Goal: Task Accomplishment & Management: Use online tool/utility

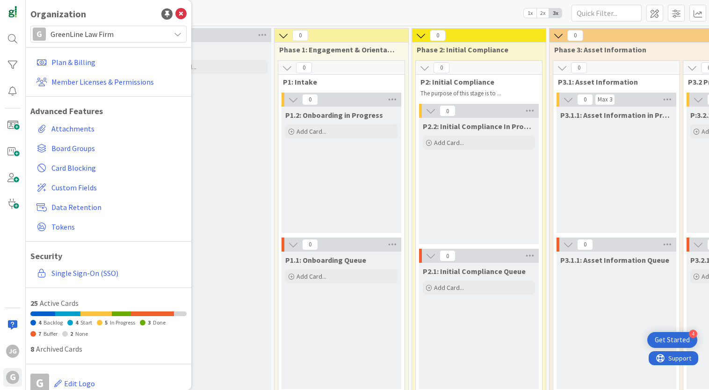
scroll to position [0, 222]
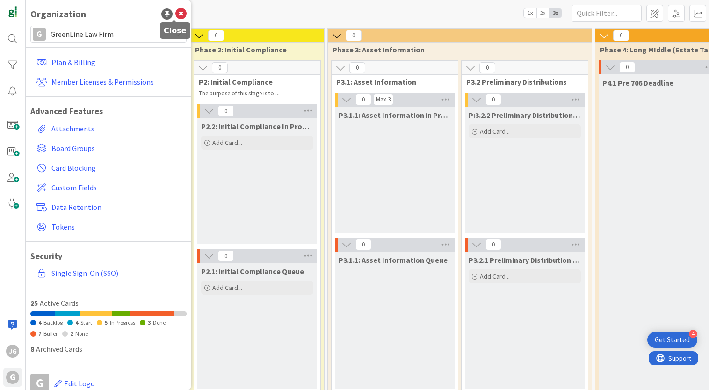
click at [175, 13] on icon at bounding box center [180, 13] width 11 height 11
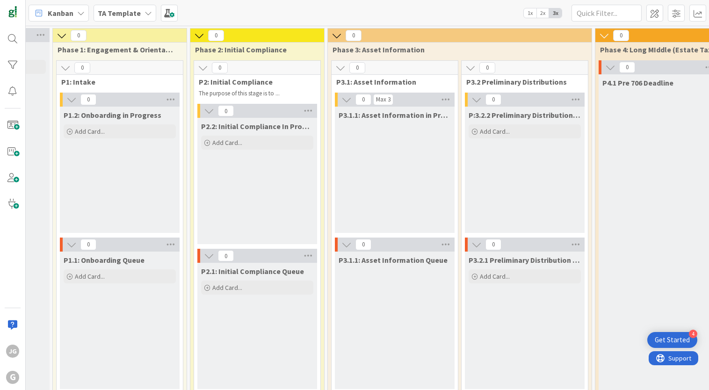
click at [131, 14] on b "TA Template" at bounding box center [119, 12] width 43 height 9
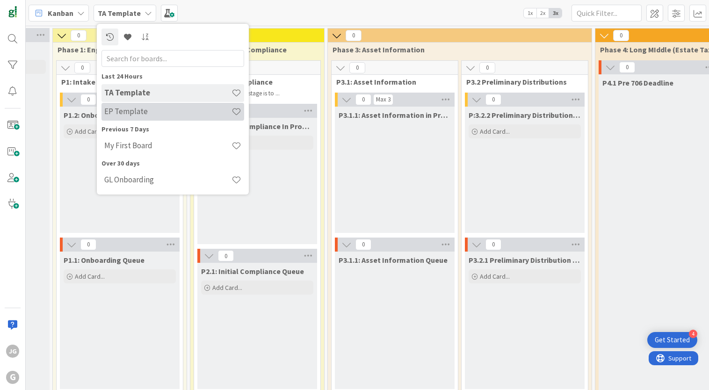
click at [138, 112] on h4 "EP Template" at bounding box center [167, 111] width 127 height 9
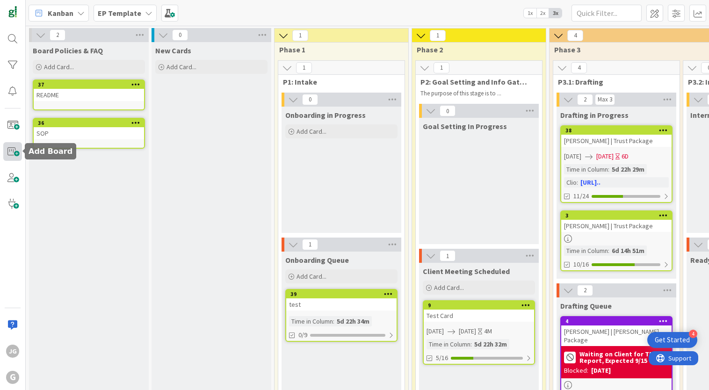
click at [14, 150] on span at bounding box center [12, 151] width 19 height 19
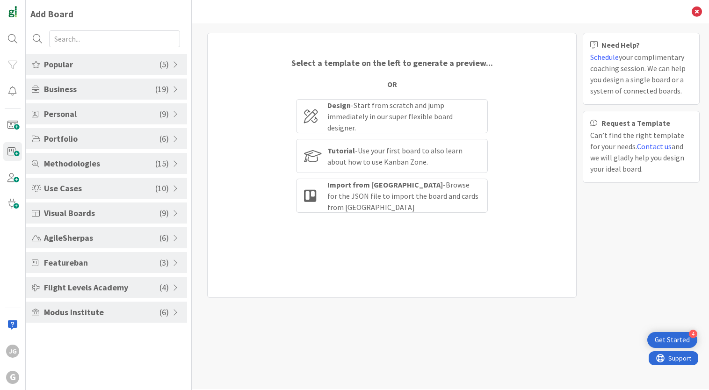
click at [166, 91] on span "( 19 )" at bounding box center [162, 89] width 14 height 13
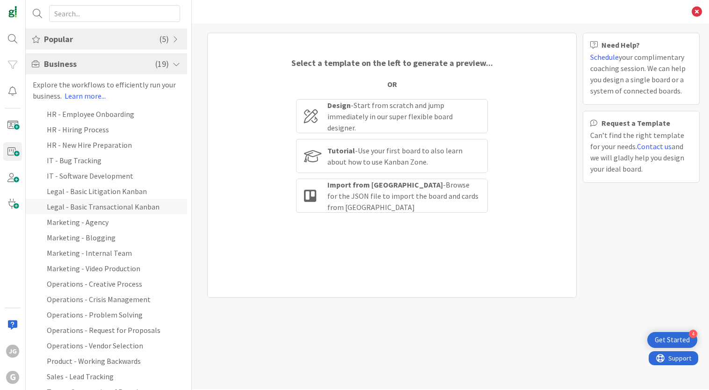
scroll to position [41, 0]
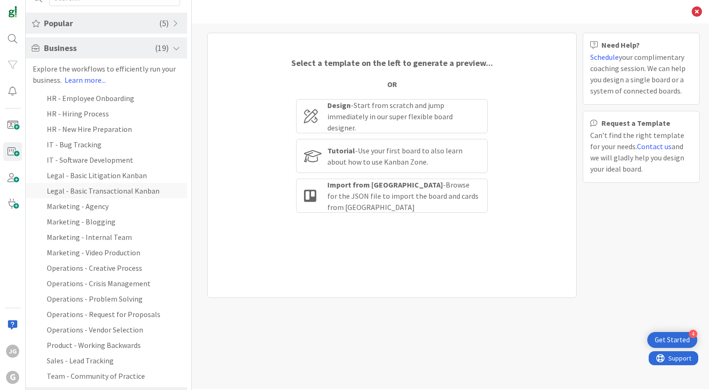
click at [136, 193] on li "Legal - Basic Transactional Kanban" at bounding box center [106, 190] width 161 height 15
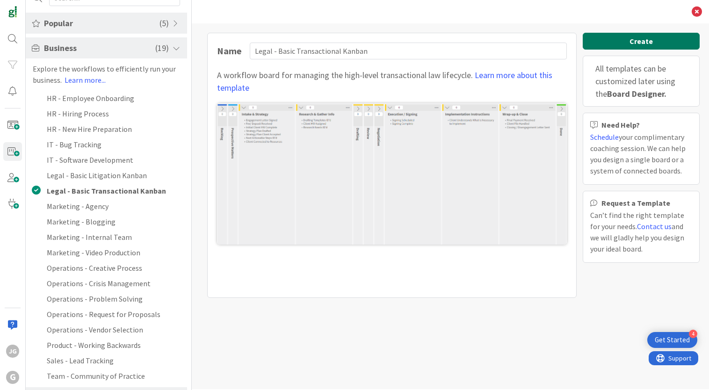
click at [645, 38] on button "Create" at bounding box center [641, 41] width 117 height 17
type input "Legal - Basic Transactional Kanban"
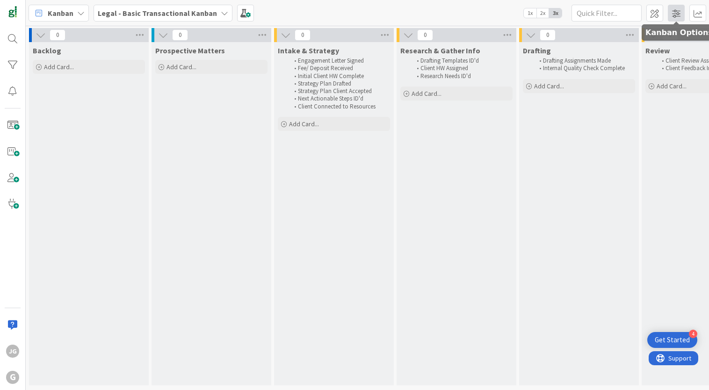
click at [680, 14] on span at bounding box center [676, 13] width 17 height 17
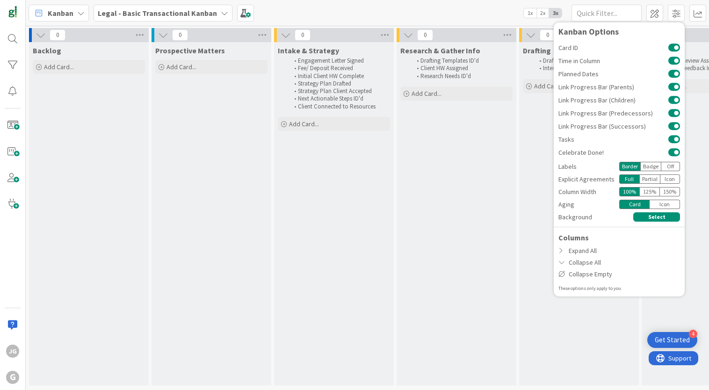
click at [668, 180] on div "Icon" at bounding box center [670, 178] width 20 height 9
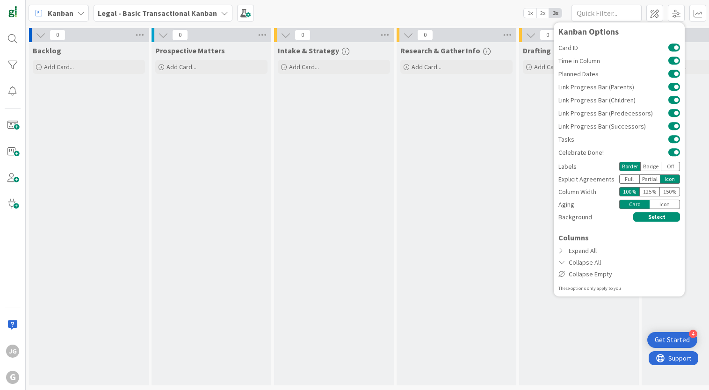
click at [666, 203] on div "Icon" at bounding box center [665, 204] width 30 height 9
click at [638, 206] on div "Card" at bounding box center [634, 204] width 30 height 9
click at [668, 204] on div "Icon" at bounding box center [665, 204] width 30 height 9
click at [518, 211] on div "0 Drafting Add Card..." at bounding box center [579, 209] width 123 height 362
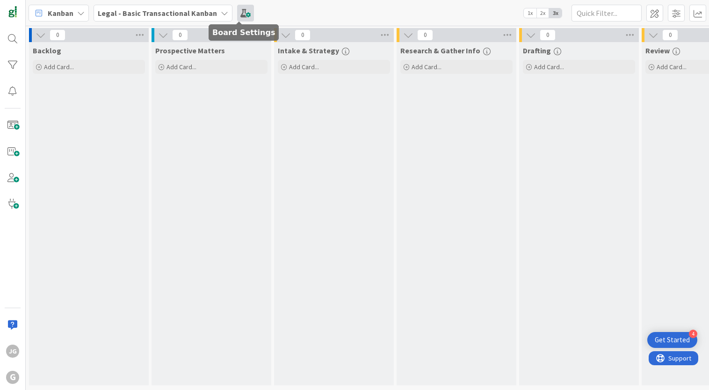
click at [239, 6] on span at bounding box center [245, 13] width 17 height 17
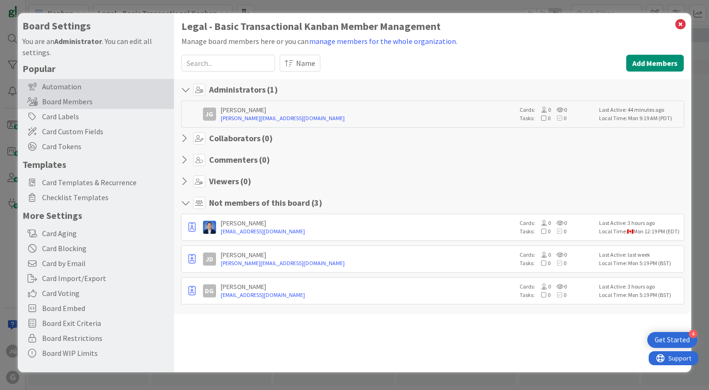
click at [63, 86] on div "Automation" at bounding box center [96, 86] width 156 height 15
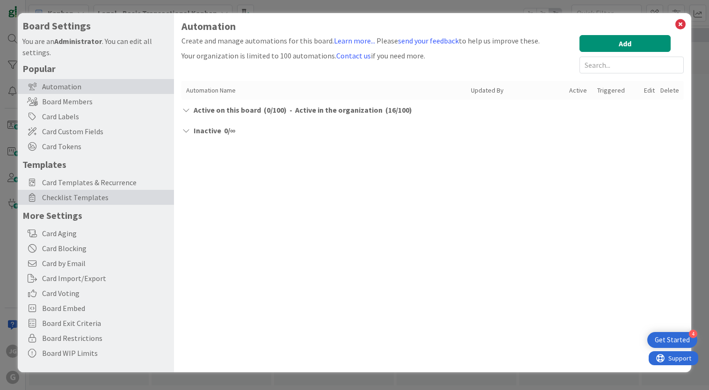
click at [84, 198] on span "Checklist Templates" at bounding box center [105, 197] width 127 height 11
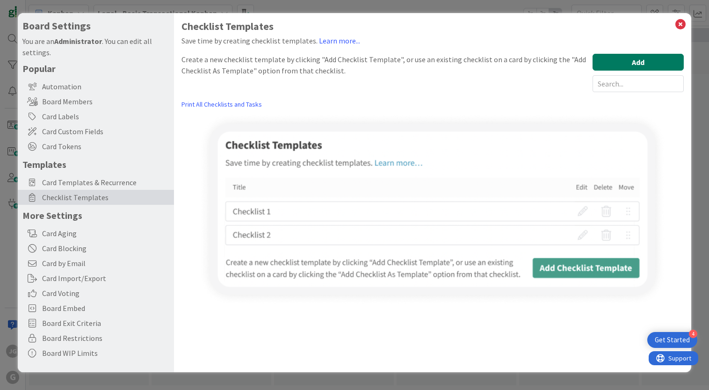
click at [623, 65] on button "Add" at bounding box center [638, 62] width 91 height 17
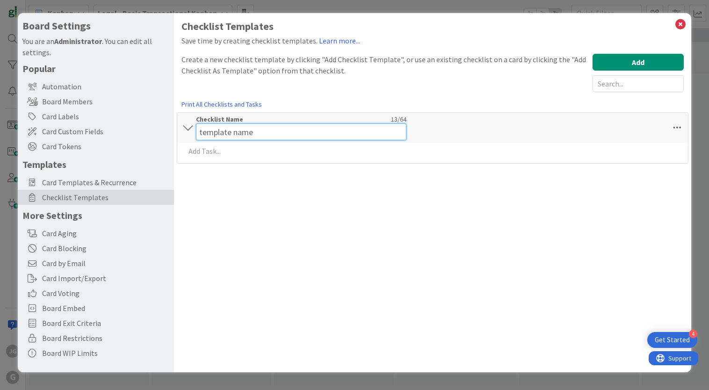
click at [239, 120] on div "Checklist Name 13 / 64 template name" at bounding box center [301, 127] width 210 height 25
click at [237, 130] on input "template name" at bounding box center [301, 131] width 210 height 17
paste input "P1: Intake and Onboarding"
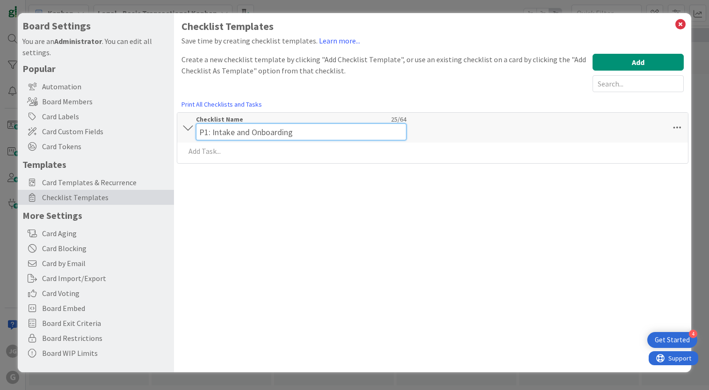
type input "P1: Intake and Onboarding"
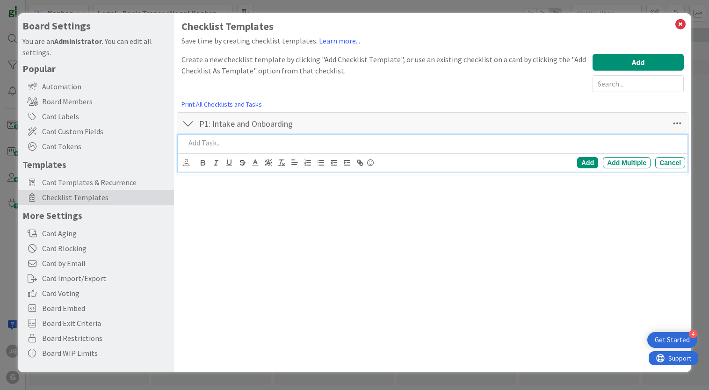
click at [225, 155] on div "Add Add Multiple Cancel" at bounding box center [433, 153] width 510 height 37
click at [308, 143] on p at bounding box center [433, 143] width 496 height 11
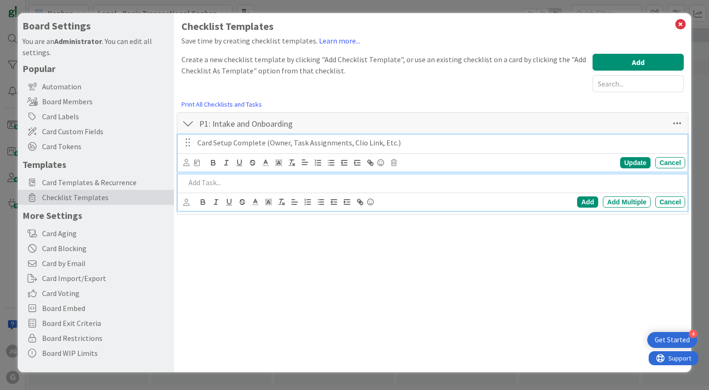
click at [355, 143] on p "Card Setup Complete (Owner, Task Assignments, Clio Link, Etc.)" at bounding box center [439, 143] width 484 height 11
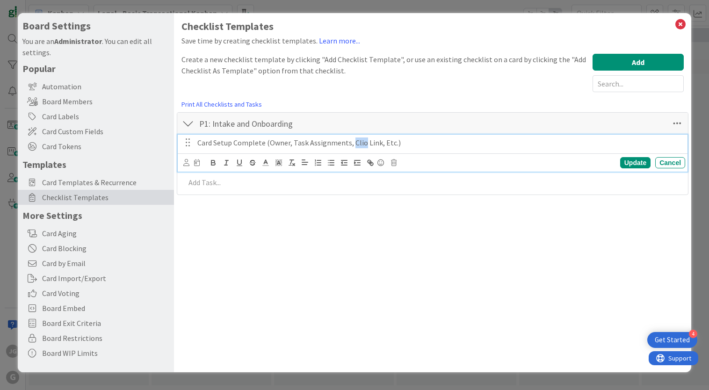
click at [355, 143] on p "Card Setup Complete (Owner, Task Assignments, Clio Link, Etc.)" at bounding box center [439, 143] width 484 height 11
click at [388, 236] on div "Checklist Templates Save time by creating checklist templates. Learn more... Cr…" at bounding box center [432, 192] width 517 height 359
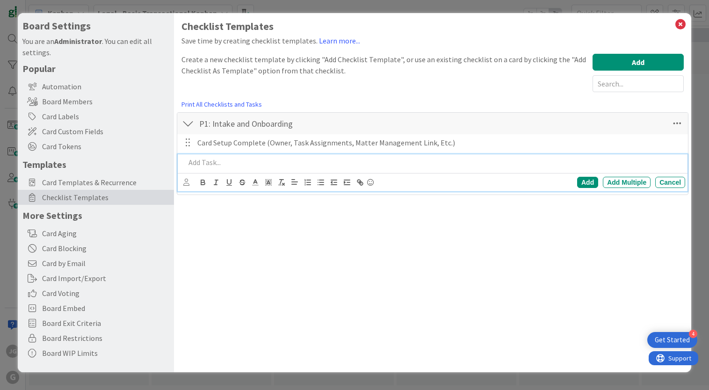
click at [196, 162] on p at bounding box center [433, 162] width 496 height 11
click at [591, 181] on div "Add" at bounding box center [587, 182] width 21 height 11
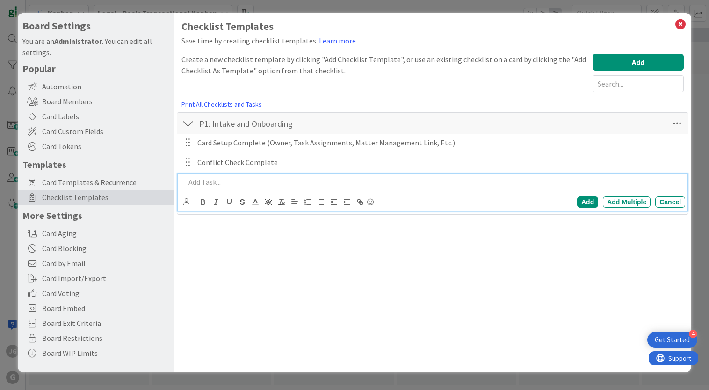
click at [410, 181] on p at bounding box center [433, 182] width 496 height 11
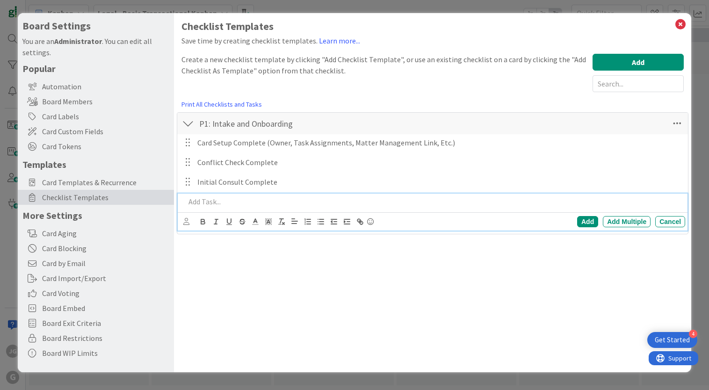
click at [281, 206] on p at bounding box center [433, 201] width 496 height 11
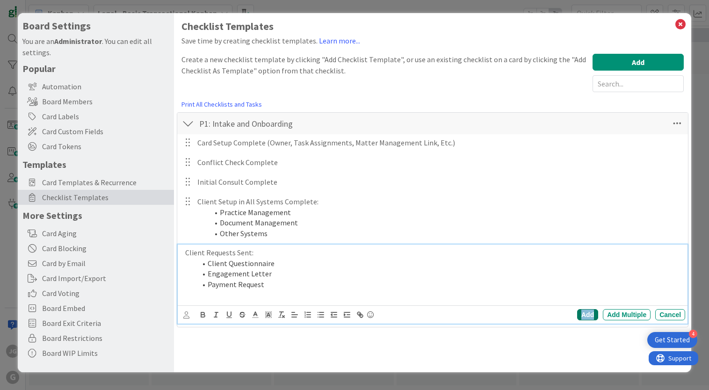
click at [586, 312] on div "Add" at bounding box center [587, 314] width 21 height 11
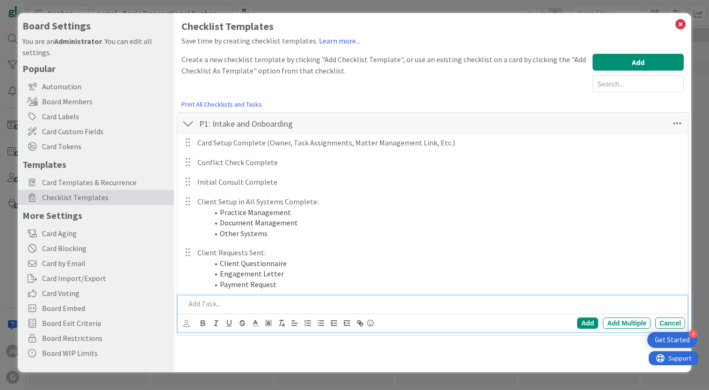
click at [256, 303] on p at bounding box center [433, 303] width 496 height 11
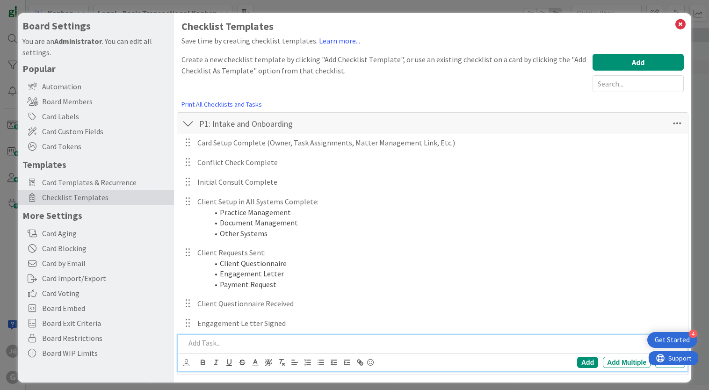
scroll to position [6, 0]
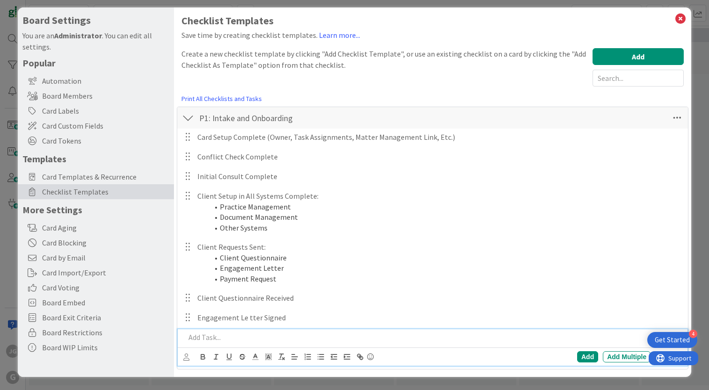
click at [210, 334] on p at bounding box center [433, 337] width 496 height 11
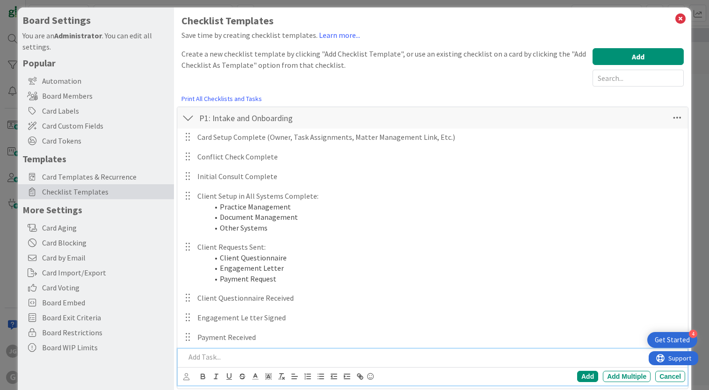
scroll to position [25, 0]
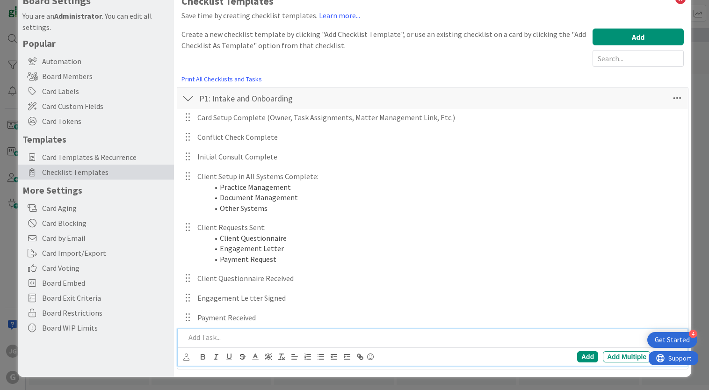
click at [331, 339] on p at bounding box center [433, 337] width 496 height 11
click at [231, 338] on p "Goal-Setting / EP Strategy Meeting Scheduled" at bounding box center [433, 337] width 496 height 11
click at [579, 355] on div "Add" at bounding box center [587, 356] width 21 height 11
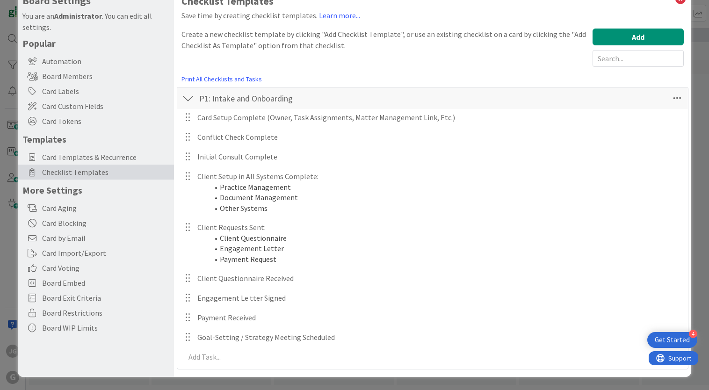
click at [188, 94] on div at bounding box center [188, 98] width 12 height 17
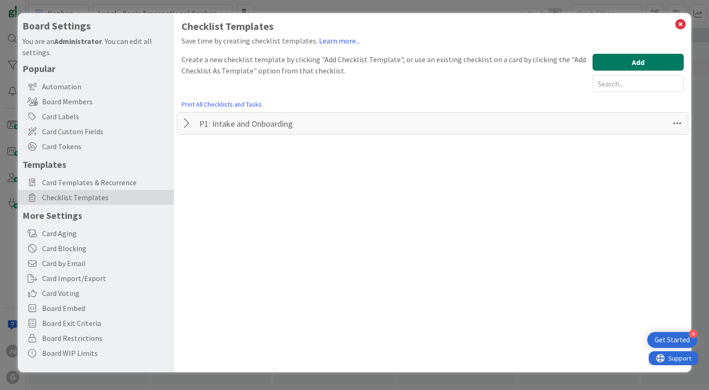
click at [651, 59] on button "Add" at bounding box center [638, 62] width 91 height 17
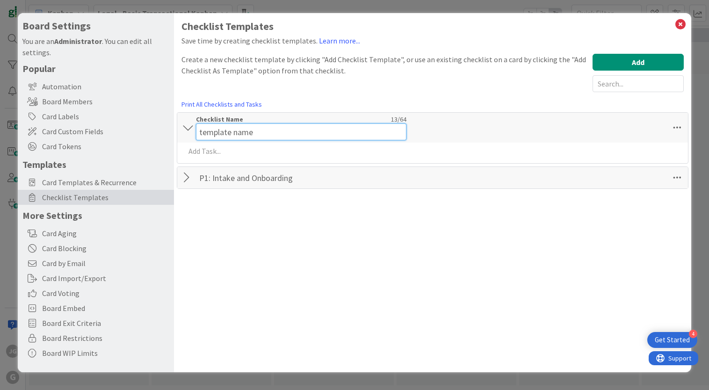
click at [246, 125] on input "template name" at bounding box center [301, 131] width 210 height 17
paste input "EP P2: Goal Setting and Info Gathering"
drag, startPoint x: 211, startPoint y: 132, endPoint x: 167, endPoint y: 127, distance: 44.7
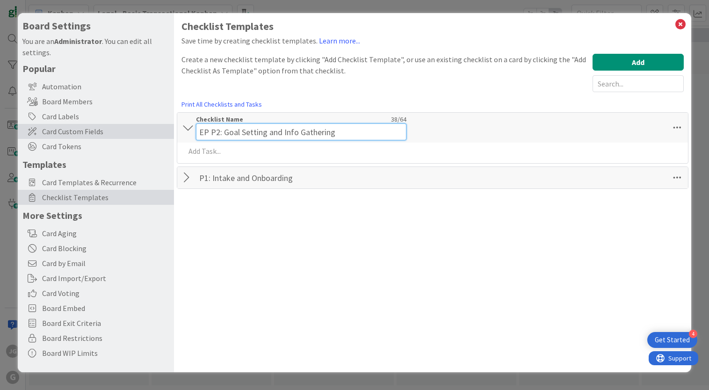
click at [167, 127] on div "Board Settings You are an Administrator . You can edit all settings. Popular Au…" at bounding box center [355, 192] width 674 height 359
type input "P2: Goal Setting and Info Gathering"
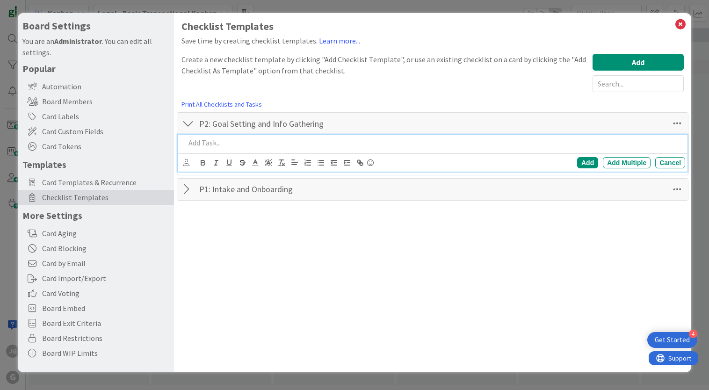
click at [244, 153] on div "Add Add Multiple Cancel" at bounding box center [433, 153] width 510 height 37
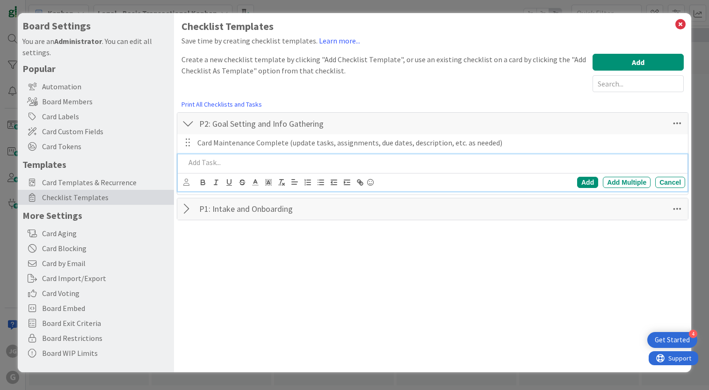
click at [273, 162] on p at bounding box center [433, 162] width 496 height 11
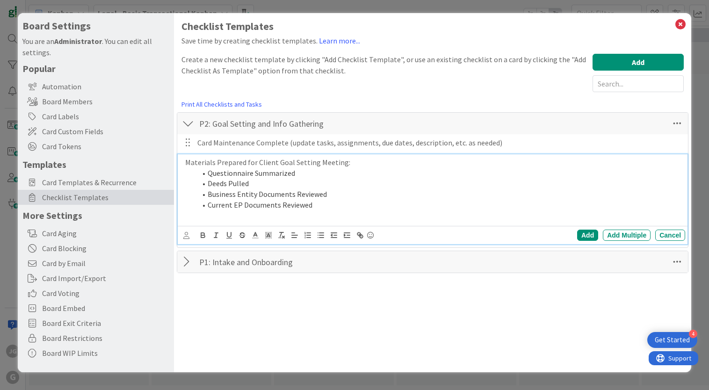
click at [236, 204] on li "Current EP Documents Reviewed" at bounding box center [438, 205] width 485 height 11
click at [216, 205] on li "Current Relevant Documents Reviewed" at bounding box center [438, 205] width 485 height 11
drag, startPoint x: 257, startPoint y: 182, endPoint x: 197, endPoint y: 182, distance: 59.9
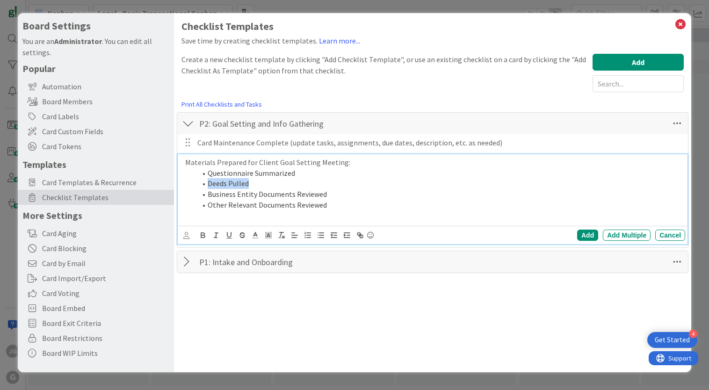
click at [197, 182] on li "Deeds Pulled" at bounding box center [438, 183] width 485 height 11
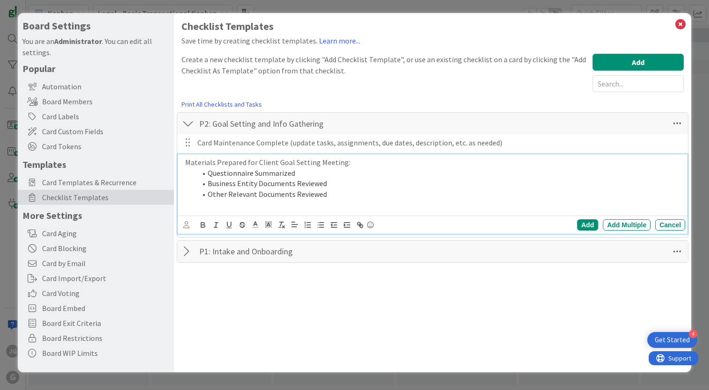
click at [255, 175] on li "Questionnaire Summarized" at bounding box center [438, 173] width 485 height 11
click at [210, 184] on li "Business Entity Documents Reviewed" at bounding box center [438, 183] width 485 height 11
click at [584, 224] on div "Add" at bounding box center [587, 224] width 21 height 11
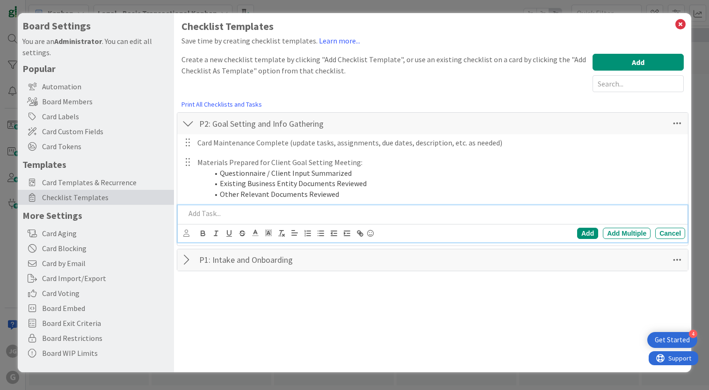
click at [280, 214] on p at bounding box center [433, 213] width 496 height 11
click at [594, 230] on div "Add" at bounding box center [587, 233] width 21 height 11
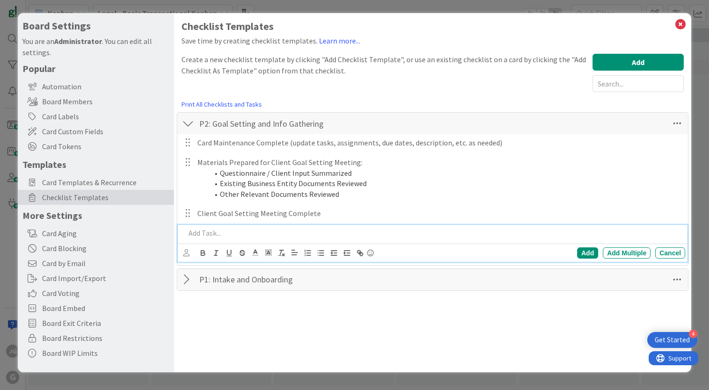
click at [277, 232] on p at bounding box center [433, 233] width 496 height 11
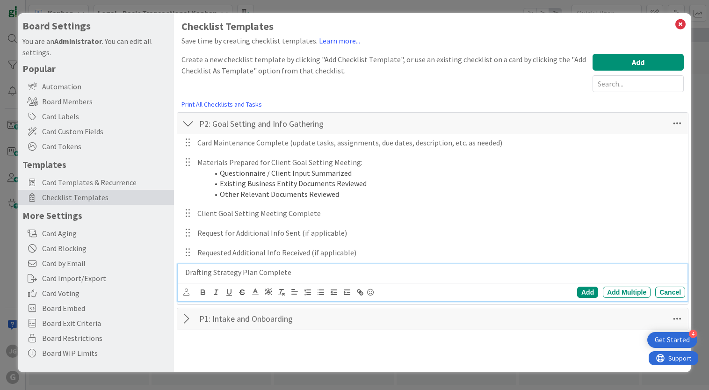
click at [187, 275] on p "Drafting Strategy Plan Complete" at bounding box center [433, 272] width 496 height 11
click at [238, 273] on p "Strategy Plan Complete" at bounding box center [433, 272] width 496 height 11
click at [591, 292] on div "Add" at bounding box center [587, 292] width 21 height 11
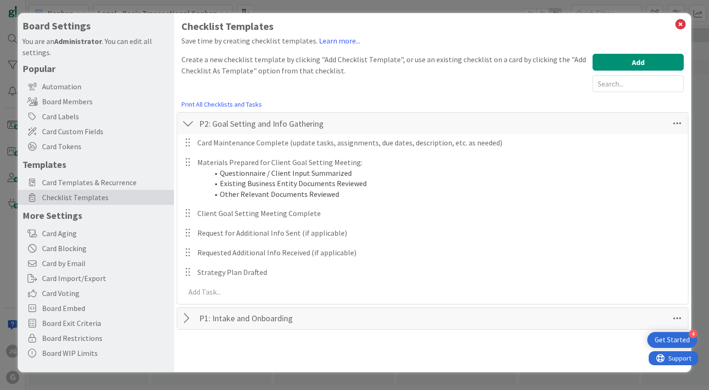
drag, startPoint x: 478, startPoint y: 315, endPoint x: 493, endPoint y: 318, distance: 15.2
click at [484, 315] on div "P1: Intake and Onboarding Checklist Name 25 / 64 P1: Intake and Onboarding" at bounding box center [432, 319] width 511 height 22
click at [675, 316] on icon at bounding box center [677, 318] width 17 height 17
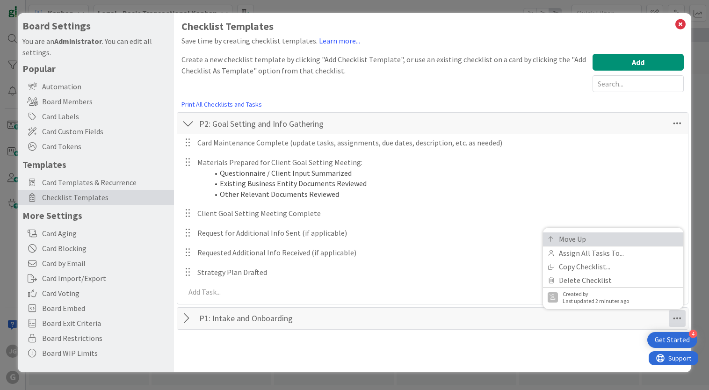
click at [573, 239] on link "Move Up" at bounding box center [613, 239] width 140 height 14
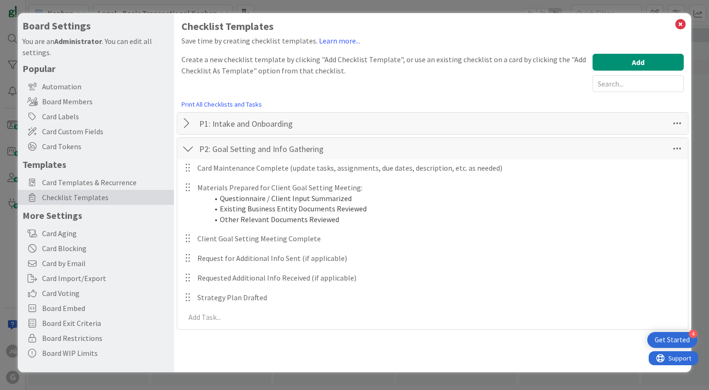
click at [191, 148] on div at bounding box center [188, 148] width 12 height 17
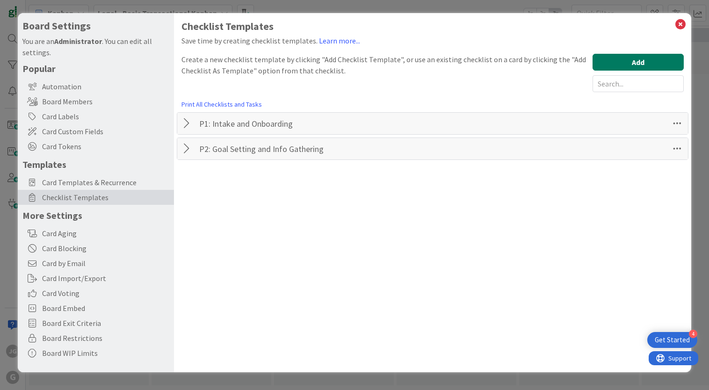
click at [622, 65] on button "Add" at bounding box center [638, 62] width 91 height 17
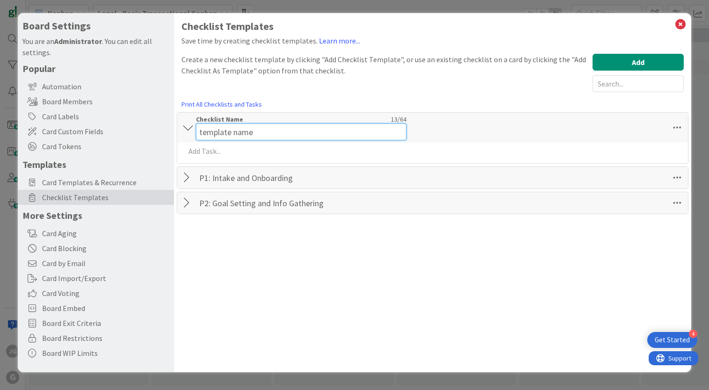
click at [221, 123] on input "template name" at bounding box center [301, 131] width 210 height 17
click at [244, 132] on input "template name" at bounding box center [301, 131] width 210 height 17
paste input "P3.1: Drafting"
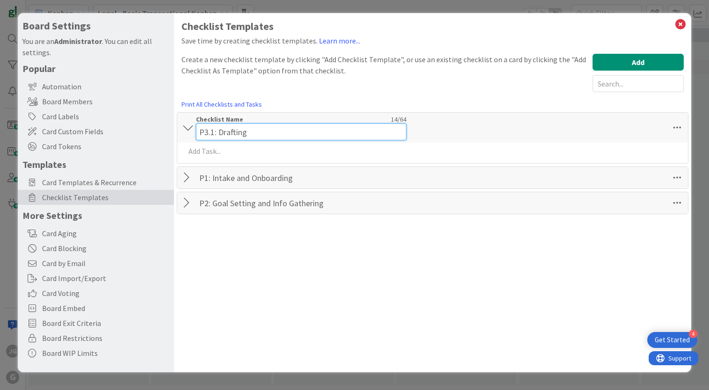
click at [212, 135] on input "P3.1: Drafting" at bounding box center [301, 131] width 210 height 17
type input "P3: Drafting"
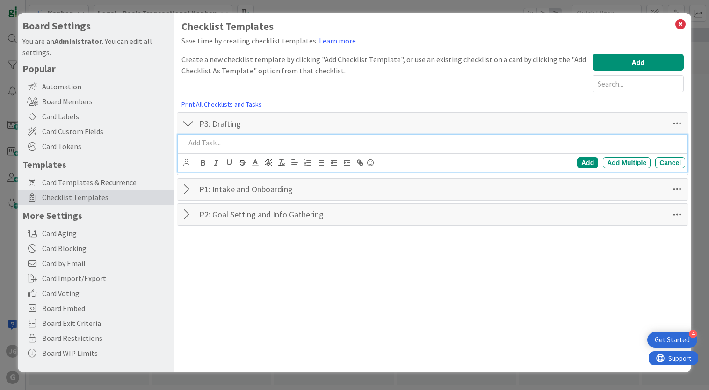
click at [293, 146] on p at bounding box center [433, 143] width 496 height 11
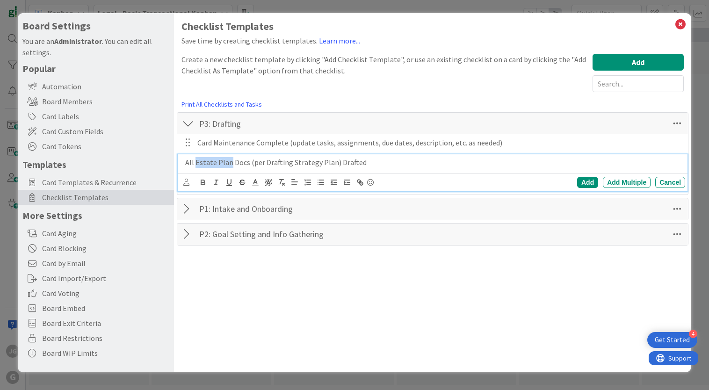
drag, startPoint x: 228, startPoint y: 163, endPoint x: 195, endPoint y: 163, distance: 33.2
click at [195, 163] on p "All Estate Plan Docs (per Drafting Strategy Plan) Drafted" at bounding box center [433, 162] width 496 height 11
click at [270, 160] on p "All Relevant Docs (per Drafting Strategy Plan) Drafted" at bounding box center [433, 162] width 496 height 11
click at [591, 182] on div "Add" at bounding box center [587, 182] width 21 height 11
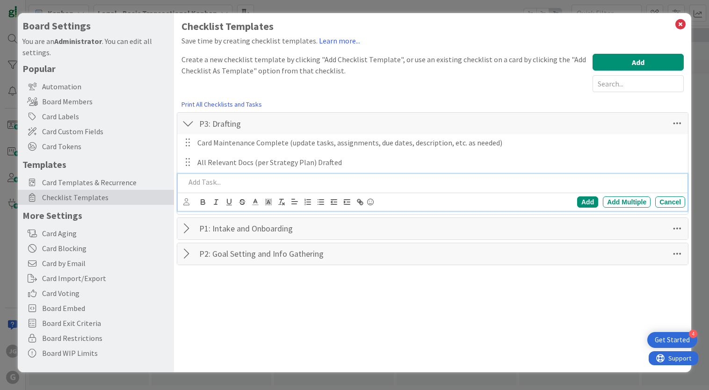
click at [315, 182] on p at bounding box center [433, 182] width 496 height 11
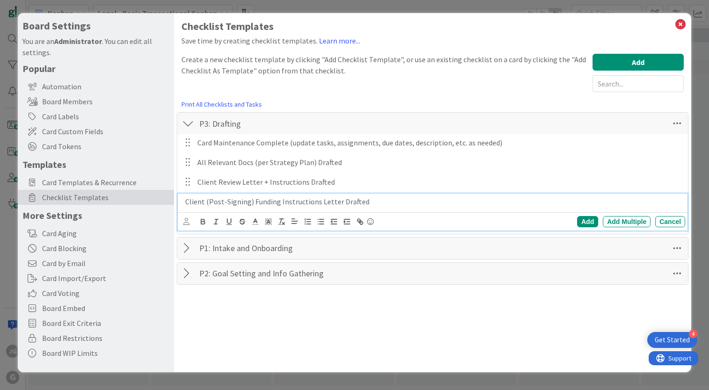
click at [268, 202] on p "Client (Post-Signing) Funding Instructions Letter Drafted" at bounding box center [433, 201] width 496 height 11
drag, startPoint x: 587, startPoint y: 219, endPoint x: 578, endPoint y: 216, distance: 9.6
click at [585, 217] on div "Add" at bounding box center [587, 221] width 21 height 11
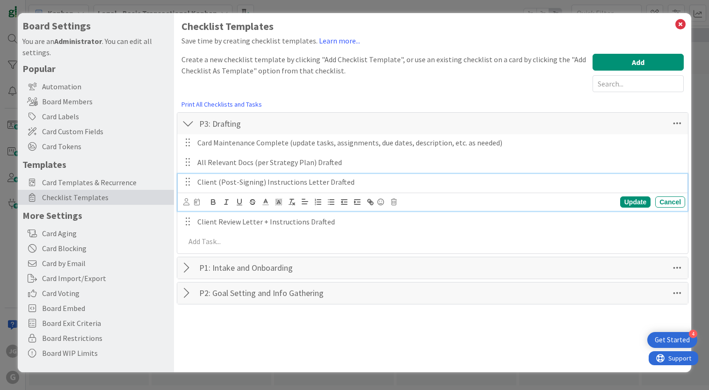
click at [246, 183] on p "Client (Post-Signing) Instructions Letter Drafted" at bounding box center [439, 182] width 484 height 11
click at [625, 199] on div "Update" at bounding box center [635, 201] width 30 height 11
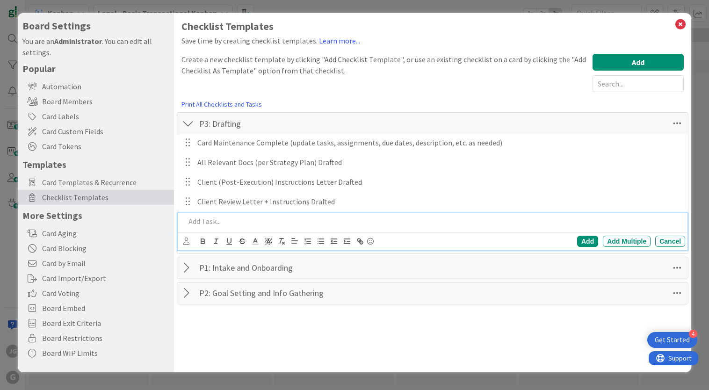
click at [237, 223] on p at bounding box center [433, 221] width 496 height 11
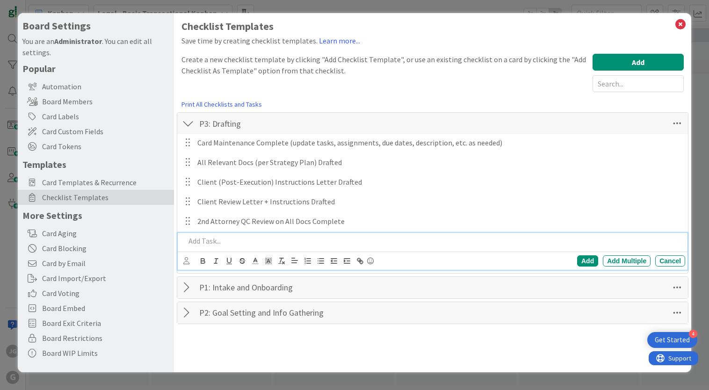
click at [238, 238] on p at bounding box center [433, 241] width 496 height 11
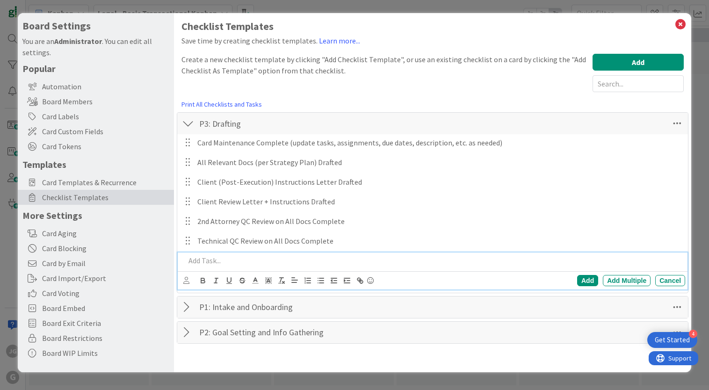
drag, startPoint x: 192, startPoint y: 122, endPoint x: 232, endPoint y: 125, distance: 40.9
click at [192, 122] on div at bounding box center [188, 123] width 12 height 17
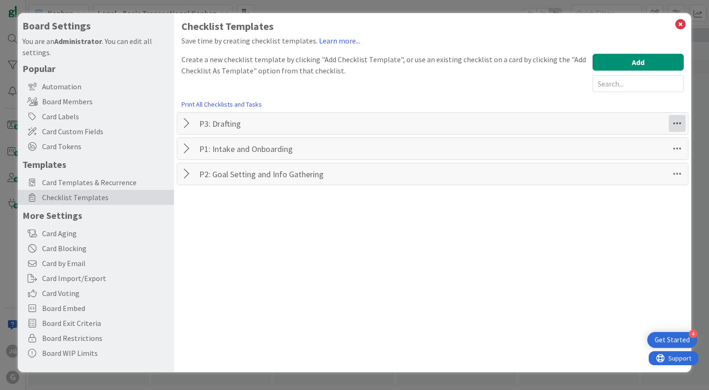
click at [676, 122] on icon at bounding box center [677, 123] width 17 height 17
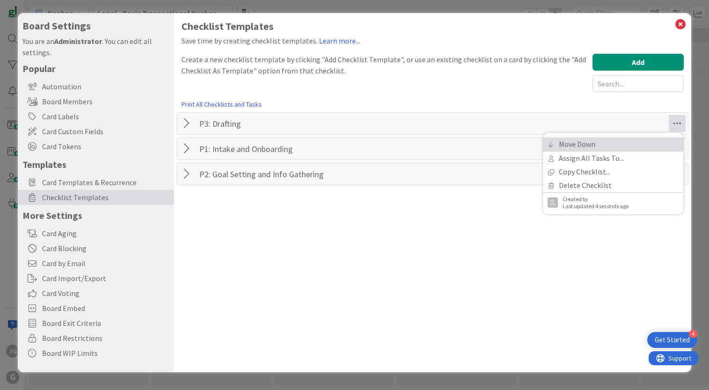
click at [651, 146] on link "Move Down" at bounding box center [613, 145] width 140 height 14
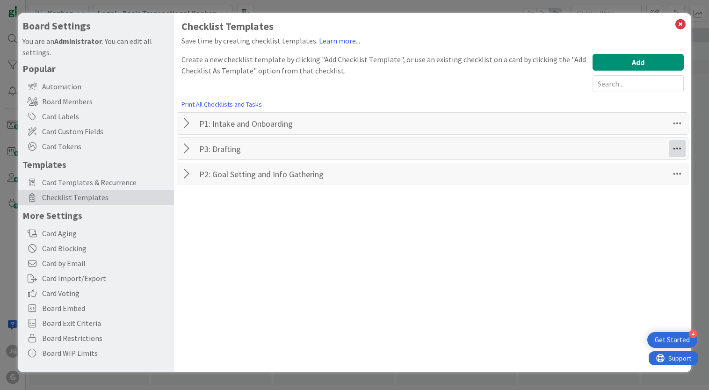
click at [676, 148] on icon at bounding box center [677, 148] width 17 height 17
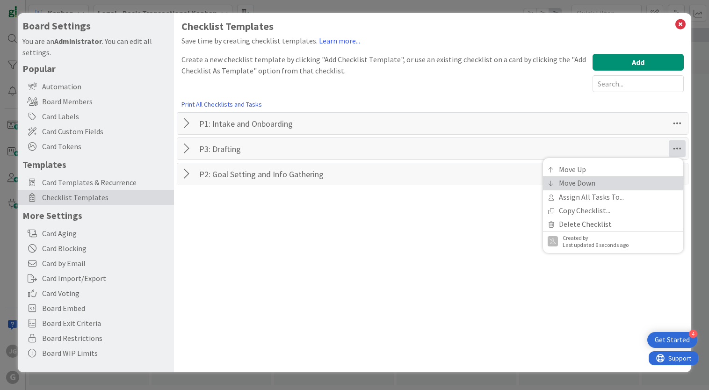
click at [662, 179] on link "Move Down" at bounding box center [613, 183] width 140 height 14
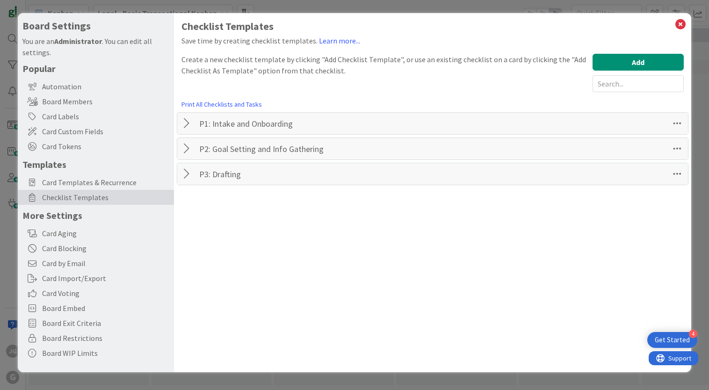
click at [478, 262] on div "Checklist Templates Save time by creating checklist templates. Learn more... Cr…" at bounding box center [432, 192] width 517 height 359
click at [185, 147] on div at bounding box center [188, 148] width 12 height 17
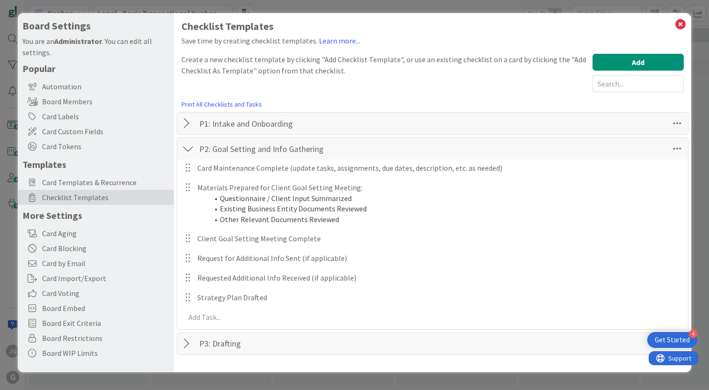
click at [185, 147] on div at bounding box center [188, 148] width 12 height 17
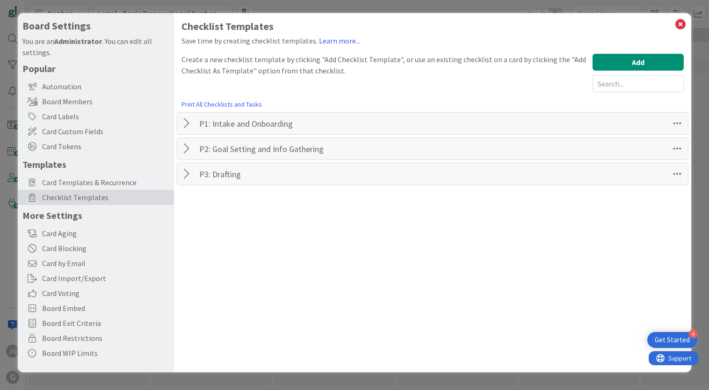
click at [188, 174] on div at bounding box center [188, 174] width 12 height 17
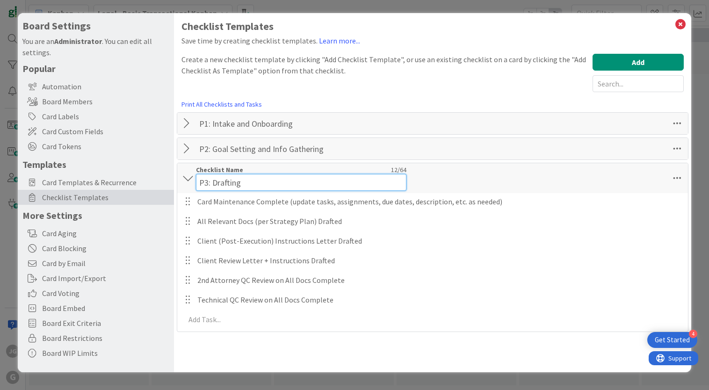
click at [262, 176] on input "P3: Drafting" at bounding box center [301, 182] width 210 height 17
type input "P3: Drafting + QC"
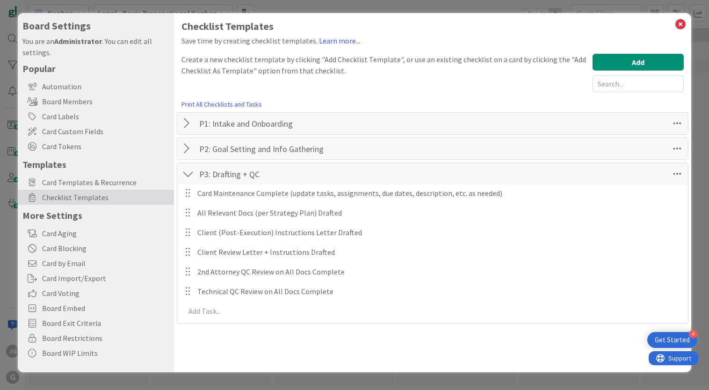
click at [485, 329] on div "Checklist Templates Save time by creating checklist templates. Learn more... Cr…" at bounding box center [432, 192] width 517 height 359
click at [192, 175] on div at bounding box center [188, 174] width 12 height 17
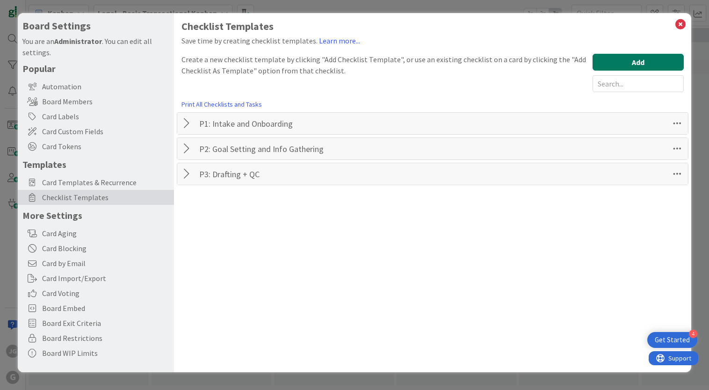
drag, startPoint x: 623, startPoint y: 61, endPoint x: 618, endPoint y: 65, distance: 5.6
click at [623, 61] on button "Add" at bounding box center [638, 62] width 91 height 17
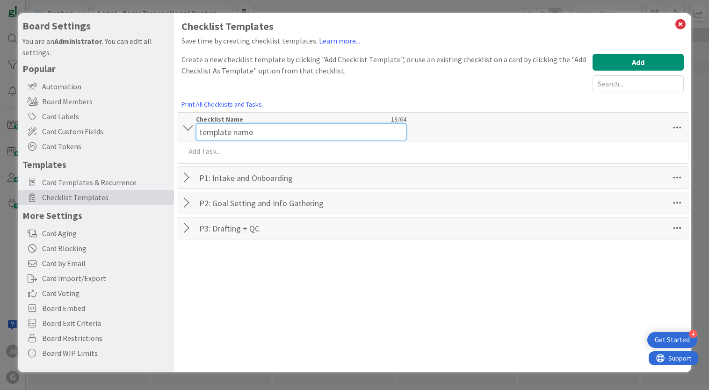
click at [239, 125] on input "template name" at bounding box center [301, 131] width 210 height 17
paste input "EP P4: Client Review & Finalization"
drag, startPoint x: 212, startPoint y: 129, endPoint x: 181, endPoint y: 129, distance: 31.3
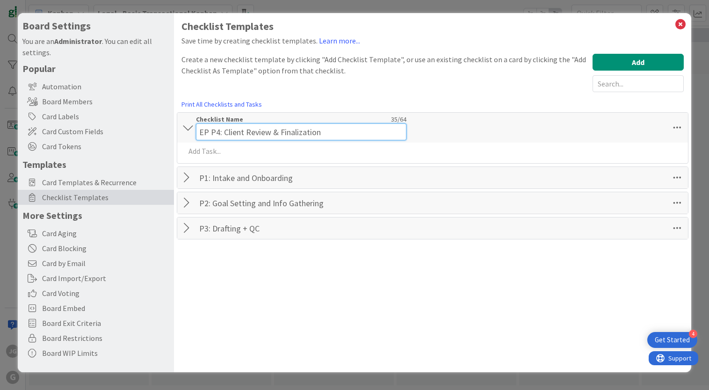
click at [181, 129] on div "EP P4: Client Review & Finalization Checklist Name 35 / 64 EP P4: Client Review…" at bounding box center [432, 128] width 511 height 30
type input "P4: Client Review & Finalization"
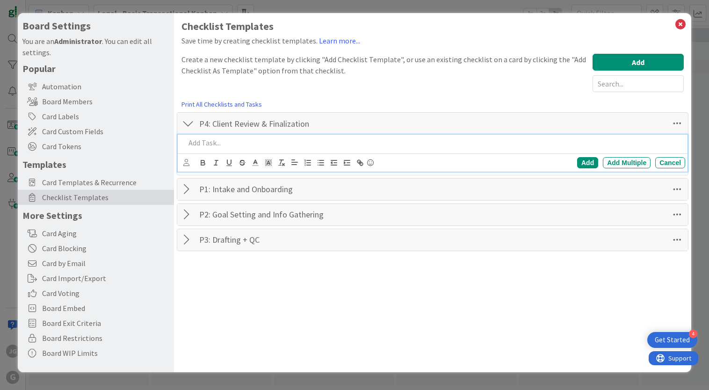
click at [245, 153] on div "Add Add Multiple Cancel" at bounding box center [433, 153] width 510 height 37
click at [586, 161] on div "Add" at bounding box center [587, 162] width 21 height 11
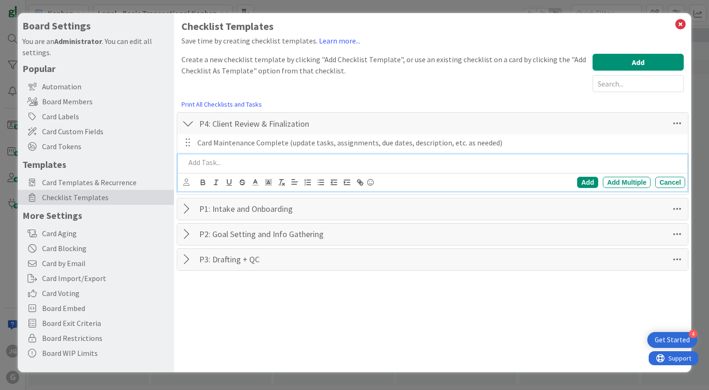
click at [265, 165] on p at bounding box center [433, 162] width 496 height 11
click at [586, 181] on div "Add" at bounding box center [587, 182] width 21 height 11
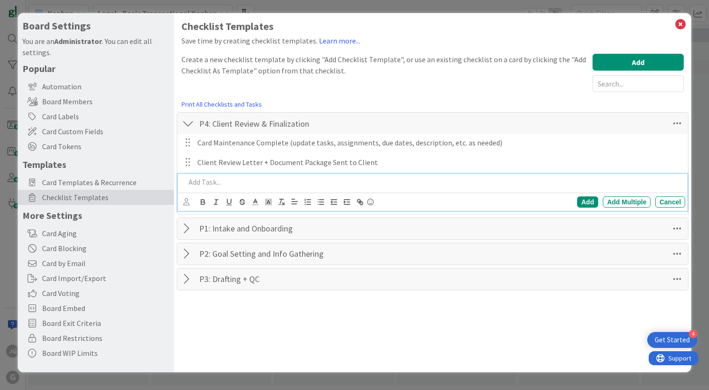
click at [252, 181] on p at bounding box center [433, 182] width 496 height 11
click at [580, 200] on div "Add" at bounding box center [587, 201] width 21 height 11
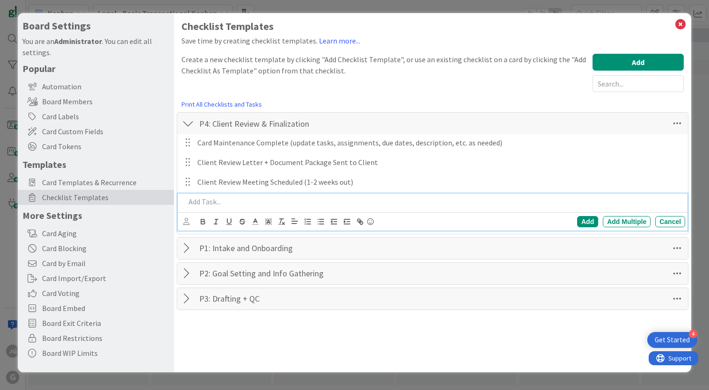
click at [258, 200] on p at bounding box center [433, 201] width 496 height 11
click at [586, 216] on div "Add Add Multiple Cancel" at bounding box center [585, 221] width 202 height 11
click at [585, 218] on div "Add" at bounding box center [587, 221] width 21 height 11
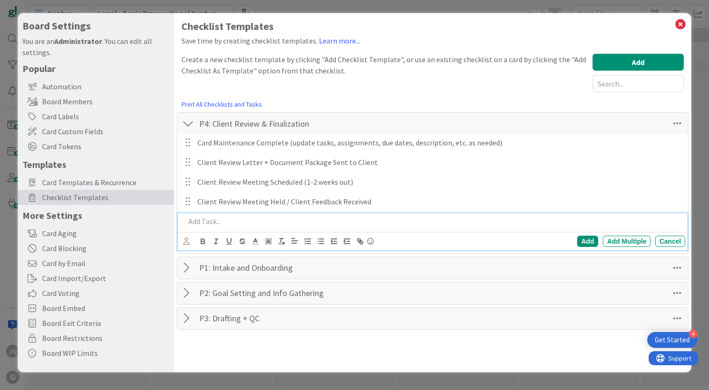
click at [230, 223] on p at bounding box center [433, 221] width 496 height 11
click at [585, 239] on div "Add" at bounding box center [587, 241] width 21 height 11
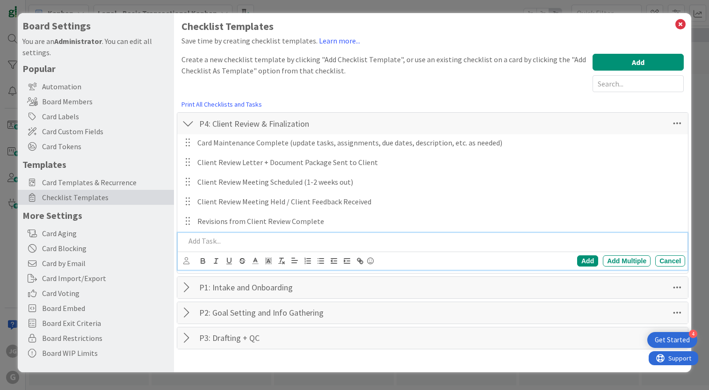
click at [231, 239] on p at bounding box center [433, 241] width 496 height 11
click at [672, 258] on div "Cancel" at bounding box center [670, 260] width 30 height 11
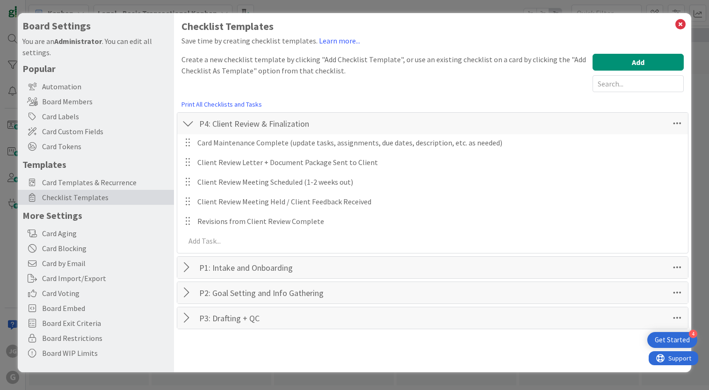
drag, startPoint x: 186, startPoint y: 120, endPoint x: 192, endPoint y: 121, distance: 6.2
click at [186, 120] on div at bounding box center [188, 123] width 12 height 17
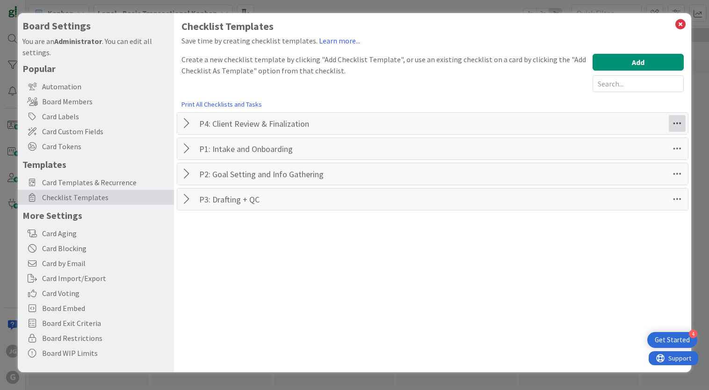
click at [678, 123] on icon at bounding box center [677, 123] width 17 height 17
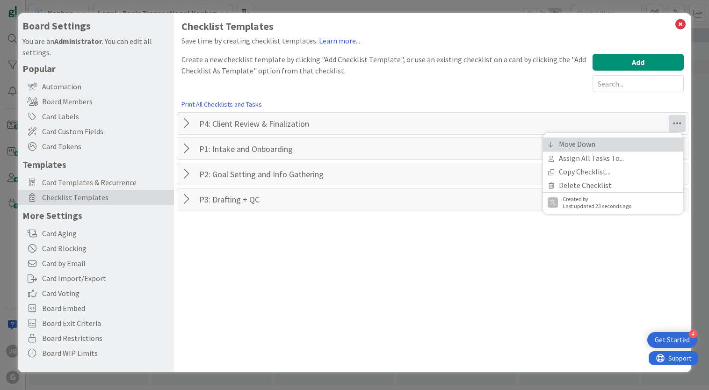
click at [657, 144] on link "Move Down" at bounding box center [613, 145] width 140 height 14
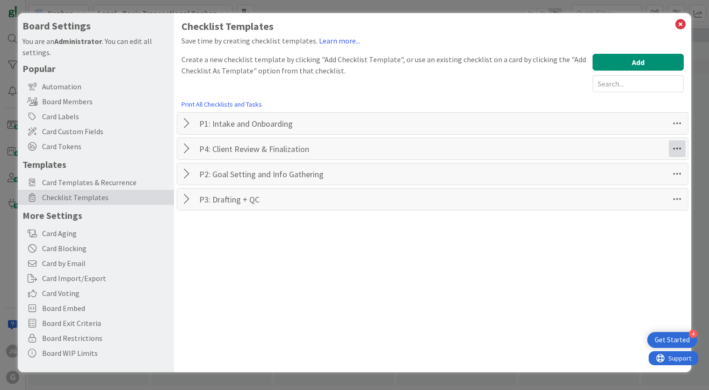
click at [674, 151] on icon at bounding box center [677, 148] width 17 height 17
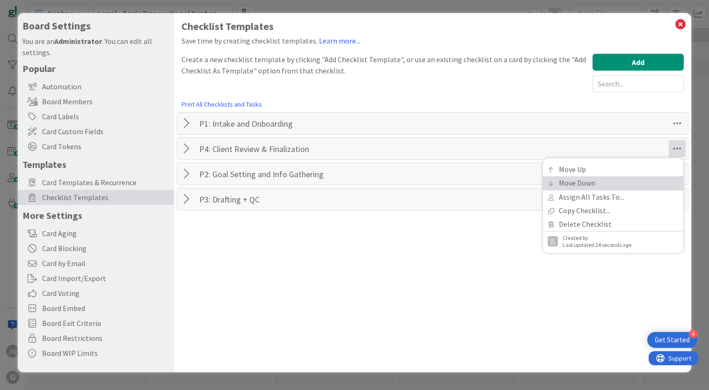
click at [663, 185] on link "Move Down" at bounding box center [613, 183] width 140 height 14
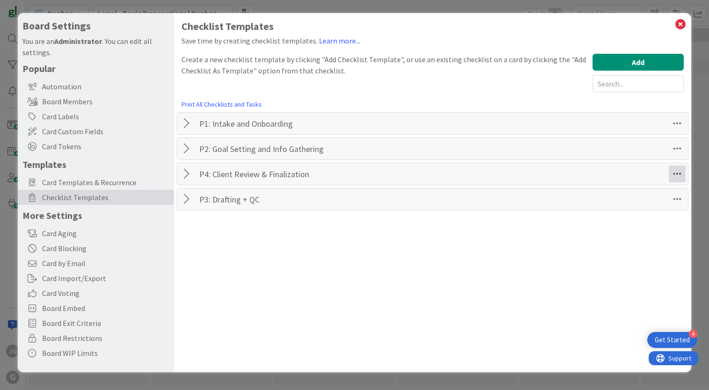
click at [676, 178] on icon at bounding box center [677, 174] width 17 height 17
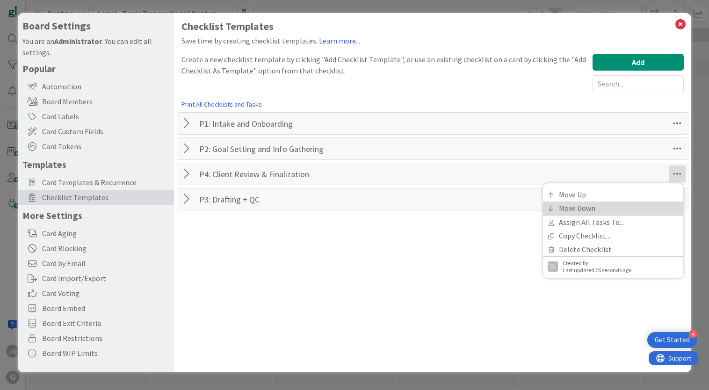
click at [658, 210] on link "Move Down" at bounding box center [613, 209] width 140 height 14
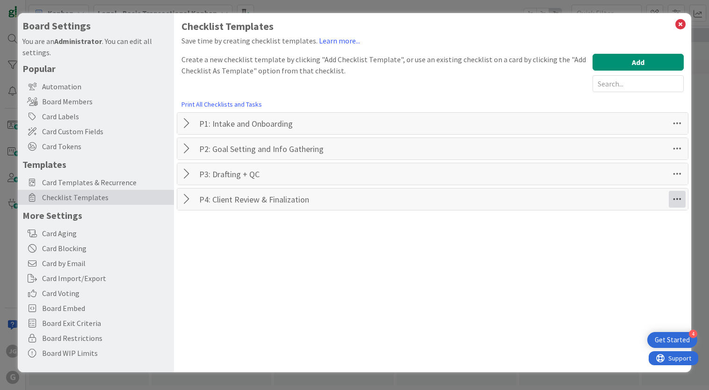
click at [676, 202] on icon at bounding box center [677, 199] width 17 height 17
click at [419, 283] on div "Checklist Templates Save time by creating checklist templates. Learn more... Cr…" at bounding box center [432, 192] width 517 height 359
click at [493, 272] on div "Checklist Templates Save time by creating checklist templates. Learn more... Cr…" at bounding box center [432, 192] width 517 height 359
click at [58, 87] on div "Automation" at bounding box center [96, 86] width 156 height 15
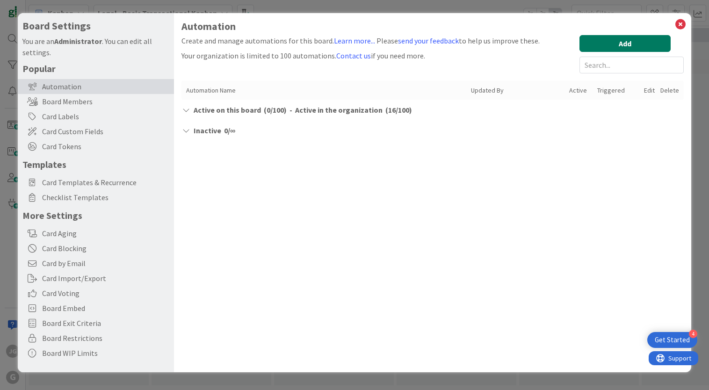
click at [607, 39] on button "Add" at bounding box center [625, 43] width 91 height 17
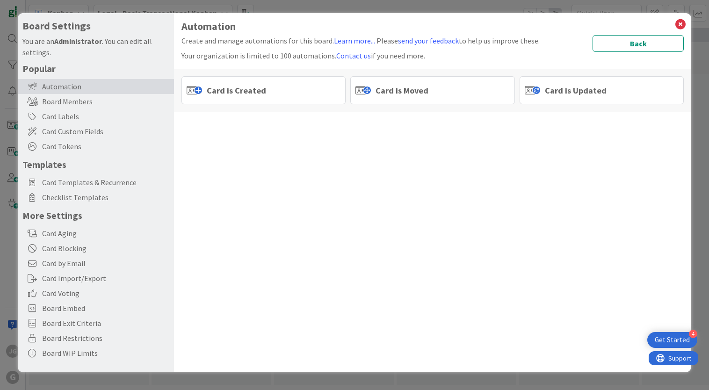
click at [386, 96] on span "Card is Moved" at bounding box center [402, 90] width 53 height 13
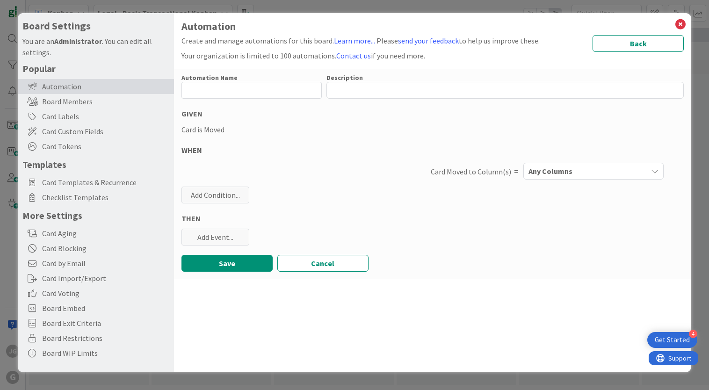
drag, startPoint x: 580, startPoint y: 175, endPoint x: 567, endPoint y: 171, distance: 12.7
click at [579, 174] on div "Any Columns" at bounding box center [586, 171] width 121 height 15
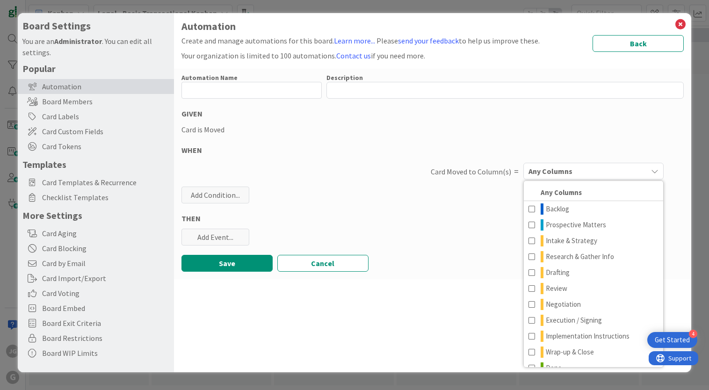
click at [441, 202] on div "Automation Name 0 / 128 Description 0 / 256 GIVEN Card is Moved WHEN Card Moved…" at bounding box center [432, 174] width 517 height 210
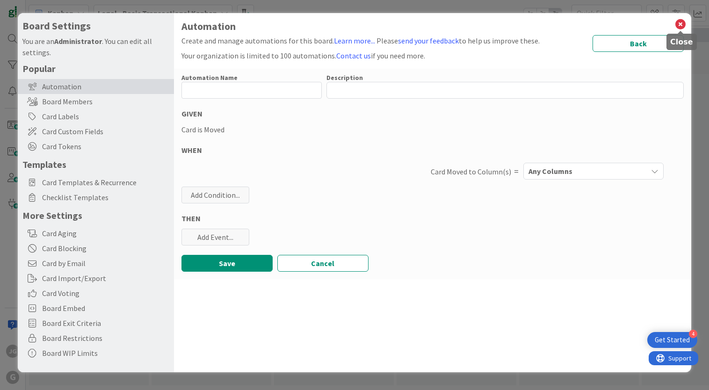
click at [682, 22] on icon at bounding box center [680, 24] width 12 height 13
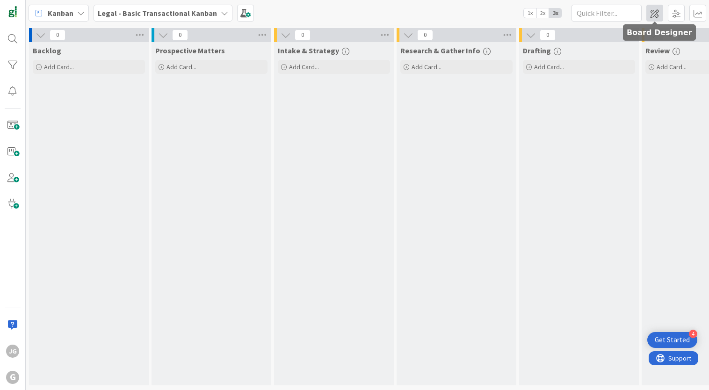
click at [659, 13] on span at bounding box center [654, 13] width 17 height 17
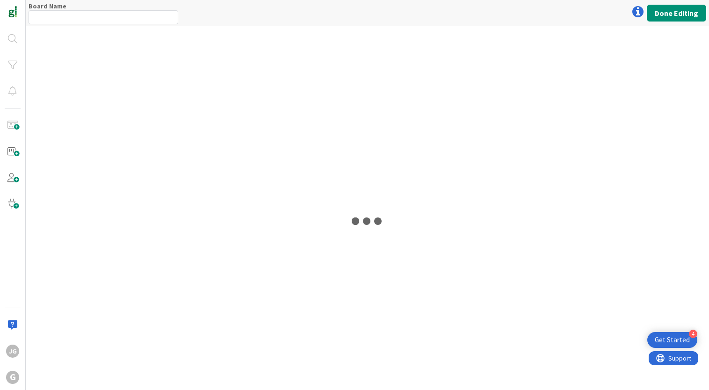
type input "Legal - Basic Transactional Kanban"
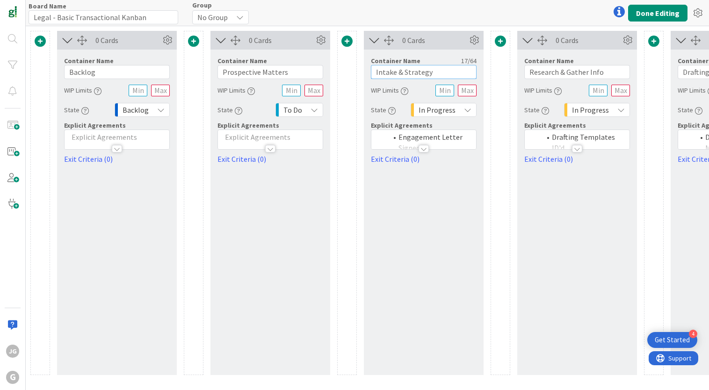
click at [376, 71] on input "Intake & Strategy" at bounding box center [424, 72] width 106 height 14
click at [429, 71] on input "P1: Intake & Strategy" at bounding box center [424, 72] width 106 height 14
type input "P1: Intake & Engagement"
drag, startPoint x: 611, startPoint y: 72, endPoint x: 504, endPoint y: 69, distance: 107.2
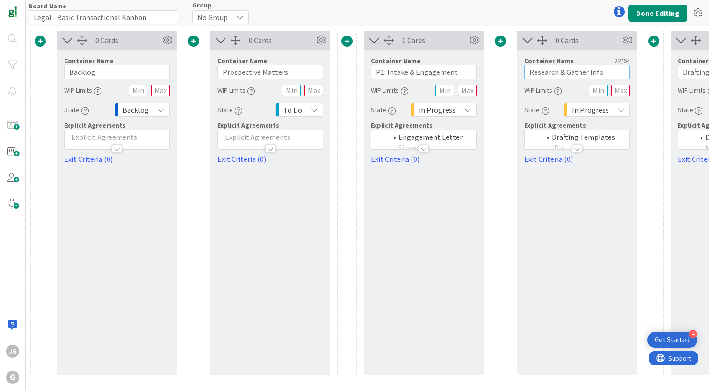
type input "P2: Research & Strategy"
drag, startPoint x: 561, startPoint y: 166, endPoint x: 529, endPoint y: 205, distance: 50.8
click at [561, 166] on div "0 Cards Container Name 23 / 64 P2: Research & Strategy WIP Limits State In Prog…" at bounding box center [577, 203] width 120 height 344
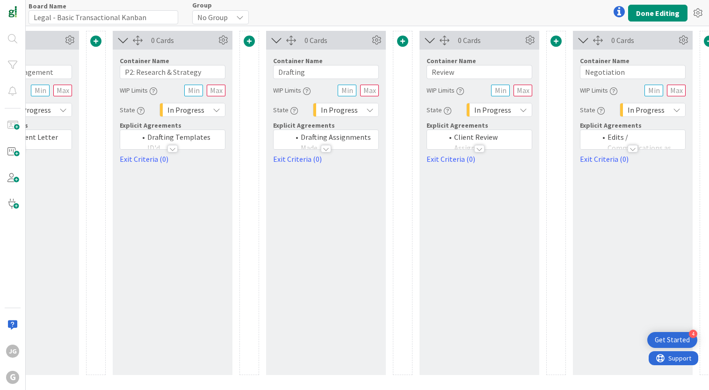
scroll to position [0, 406]
click at [276, 73] on input "Drafting" at bounding box center [325, 72] width 106 height 14
click at [353, 78] on input "P3: Drafting" at bounding box center [325, 72] width 106 height 14
type input "P3: Drafting + QC"
click at [431, 70] on input "Review" at bounding box center [479, 72] width 106 height 14
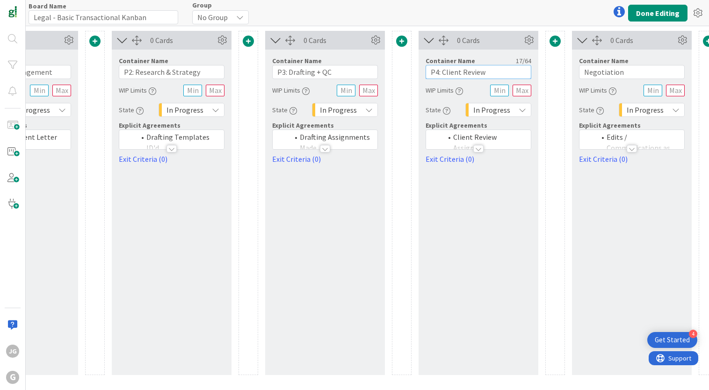
type input "P4: Client Review"
click at [442, 202] on div "0 Cards Container Name 17 / 64 P4: Client Review WIP Limits State In Progress E…" at bounding box center [479, 203] width 120 height 344
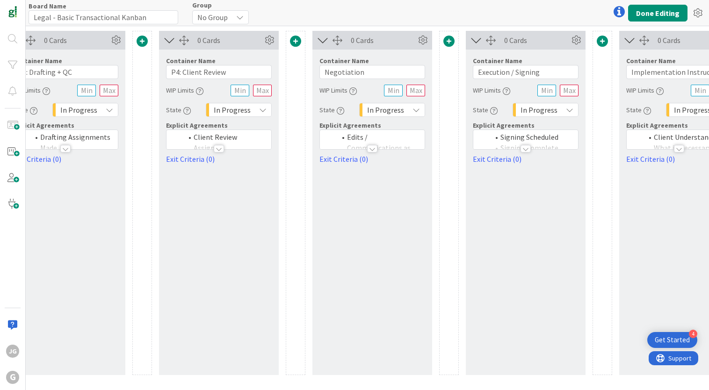
scroll to position [0, 666]
drag, startPoint x: 323, startPoint y: 72, endPoint x: 336, endPoint y: 100, distance: 30.5
click at [323, 73] on input "Negotiation" at bounding box center [372, 72] width 106 height 14
type input "P5: Negotiation"
click at [478, 72] on input "Execution / Signing" at bounding box center [525, 72] width 106 height 14
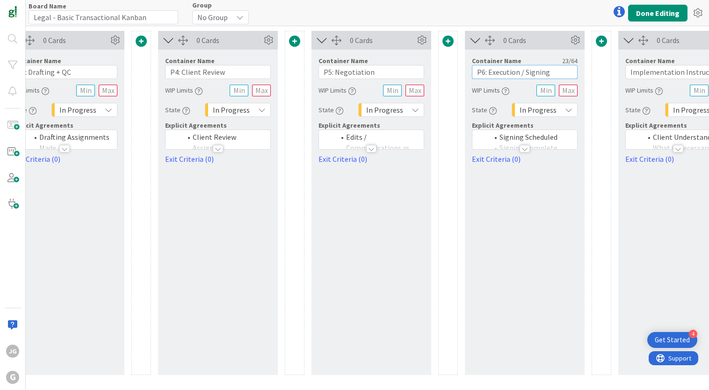
type input "P6: Execution / Signing"
click at [396, 188] on div "0 Cards Container Name 15 / 64 P5: Negotiation WIP Limits State In Progress Exp…" at bounding box center [372, 203] width 120 height 344
click at [297, 42] on span at bounding box center [294, 41] width 11 height 11
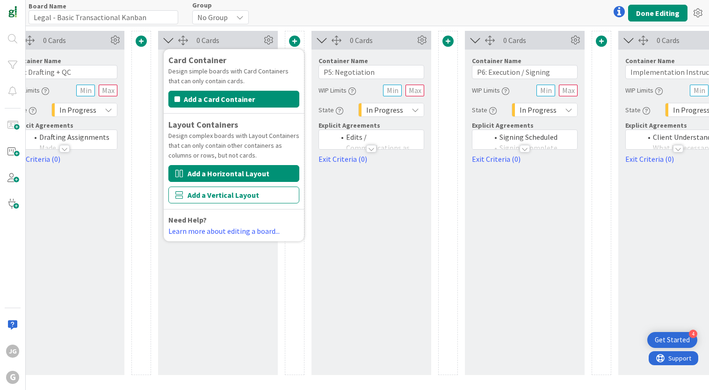
click at [252, 175] on button "Add a Horizontal Layout" at bounding box center [233, 173] width 131 height 17
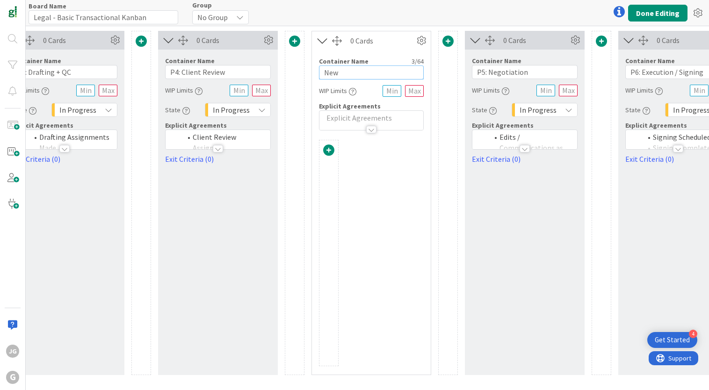
click at [350, 69] on input "New" at bounding box center [371, 72] width 105 height 14
type input "P5 Negotiation"
drag, startPoint x: 395, startPoint y: 192, endPoint x: 404, endPoint y: 174, distance: 20.3
click at [394, 192] on div at bounding box center [371, 253] width 105 height 226
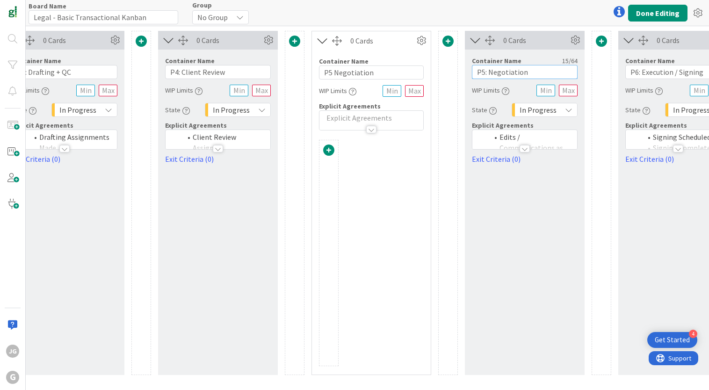
drag, startPoint x: 529, startPoint y: 72, endPoint x: 472, endPoint y: 71, distance: 56.1
click at [472, 71] on input "P5: Negotiation" at bounding box center [525, 72] width 106 height 14
click at [484, 72] on input "P5 Our Court" at bounding box center [525, 72] width 106 height 14
type input "P5: Our Court"
drag, startPoint x: 390, startPoint y: 191, endPoint x: 428, endPoint y: 146, distance: 58.8
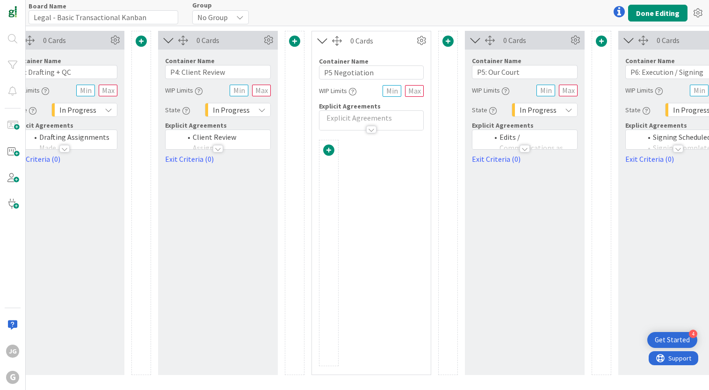
click at [391, 190] on div at bounding box center [371, 253] width 105 height 226
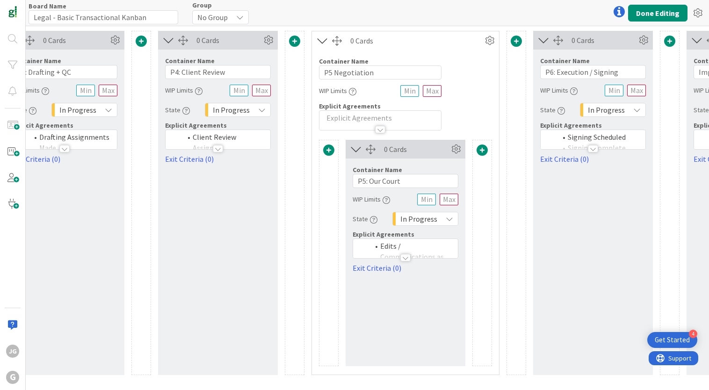
click at [480, 151] on span at bounding box center [482, 150] width 11 height 11
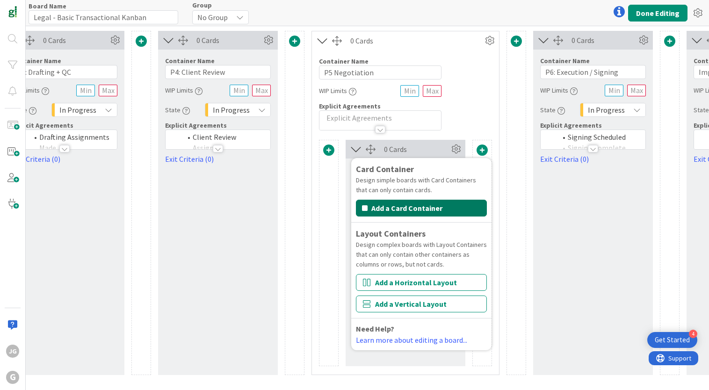
click at [423, 209] on button "Add a Card Container" at bounding box center [421, 208] width 131 height 17
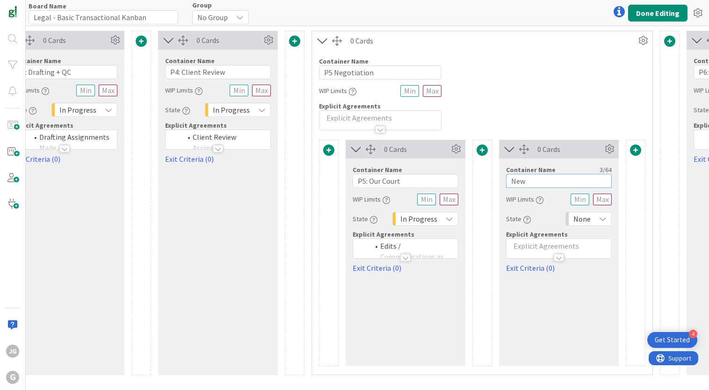
click at [532, 184] on input "New" at bounding box center [559, 181] width 106 height 14
click at [519, 181] on input "P5 Their Court" at bounding box center [559, 181] width 106 height 14
type input "P5: Their Court"
click at [585, 215] on span "None" at bounding box center [581, 218] width 17 height 13
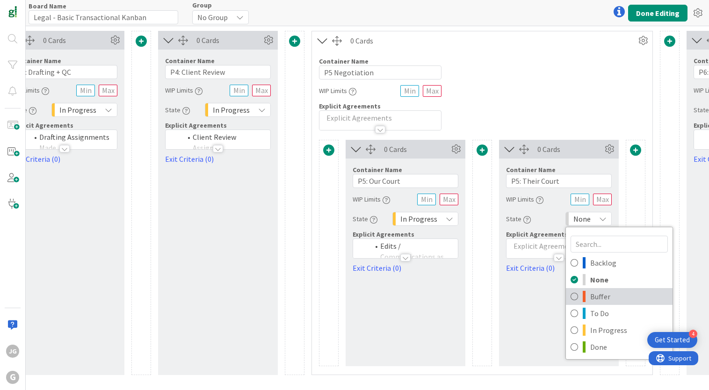
click at [591, 291] on span "Buffer" at bounding box center [629, 297] width 78 height 14
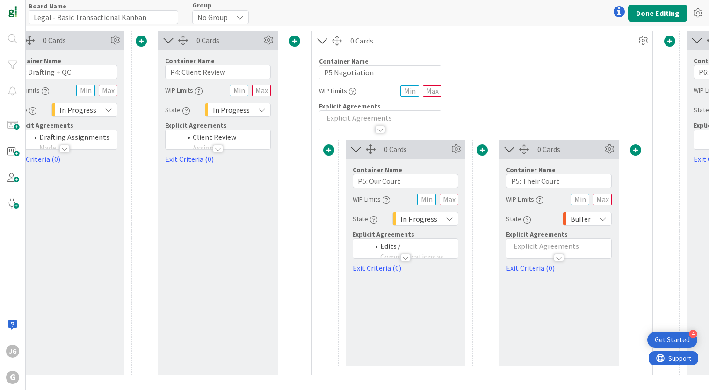
click at [535, 310] on div "0 Cards Container Name 15 / 64 P5: Their Court WIP Limits State Buffer Backlog …" at bounding box center [559, 253] width 120 height 226
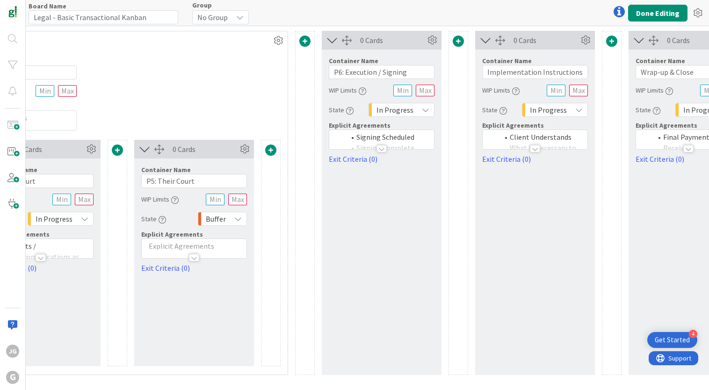
scroll to position [0, 1141]
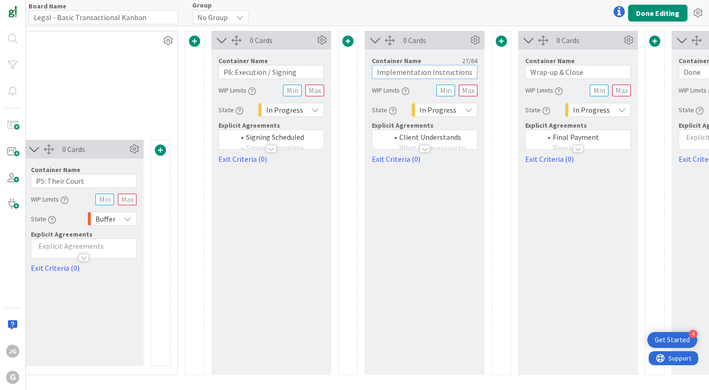
click at [377, 69] on input "Implementation Instructions" at bounding box center [425, 72] width 106 height 14
click at [456, 74] on input "P7: Implementation Instructions" at bounding box center [425, 72] width 106 height 14
type input "P7: Implementation"
click at [530, 72] on input "Wrap-up & Close" at bounding box center [578, 72] width 106 height 14
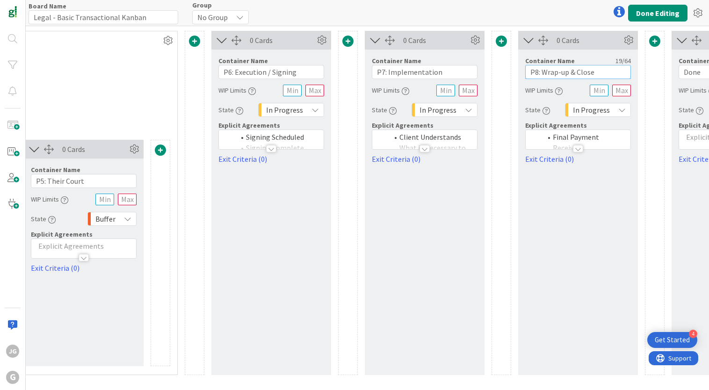
type input "P8: Wrap-up & Close"
drag, startPoint x: 569, startPoint y: 237, endPoint x: 630, endPoint y: 78, distance: 170.4
click at [570, 236] on div "0 Cards Container Name 19 / 64 P8: Wrap-up & Close WIP Limits State In Progress…" at bounding box center [578, 203] width 120 height 344
click at [645, 17] on button "Done Editing" at bounding box center [657, 13] width 59 height 17
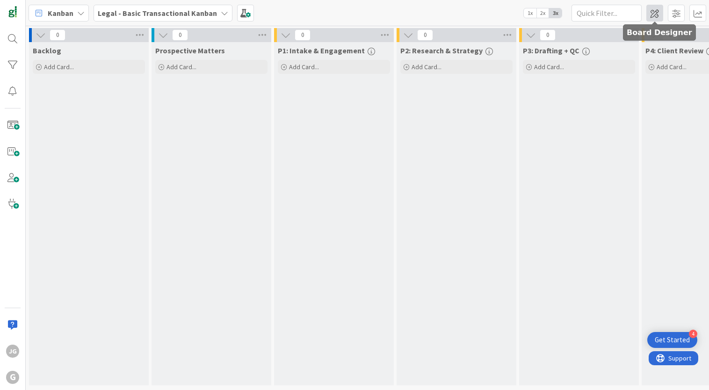
click at [657, 18] on span at bounding box center [654, 13] width 17 height 17
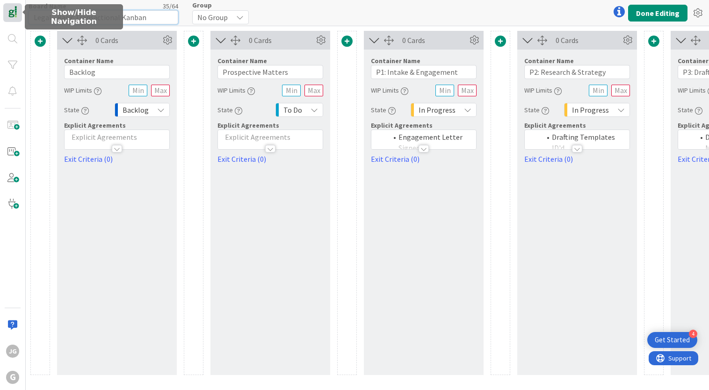
drag, startPoint x: 148, startPoint y: 19, endPoint x: 3, endPoint y: 15, distance: 145.1
click at [3, 15] on div "JG G Board Name 35 / 64 Legal - Basic Transactional Kanban Group No Group Done …" at bounding box center [354, 195] width 709 height 390
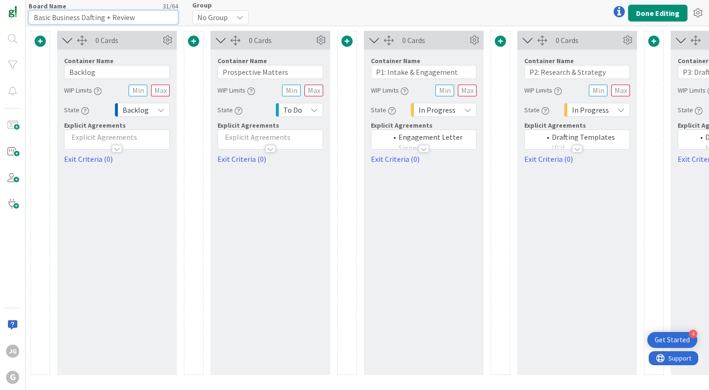
drag, startPoint x: 86, startPoint y: 17, endPoint x: 90, endPoint y: 23, distance: 7.0
click at [86, 18] on input "Basic Business Dafting + Review" at bounding box center [104, 17] width 150 height 14
type input "Basic Business Drafting + Review"
drag, startPoint x: 141, startPoint y: 180, endPoint x: 269, endPoint y: 104, distance: 148.6
click at [142, 180] on div "0 Cards Container Name 7 / 64 Backlog WIP Limits State Backlog Explicit Agreeme…" at bounding box center [117, 203] width 120 height 344
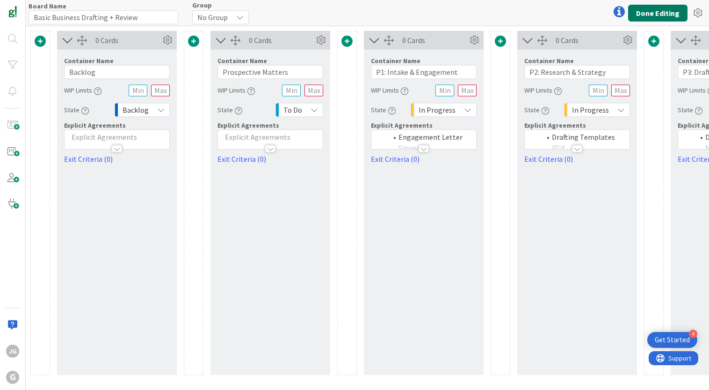
click at [652, 8] on button "Done Editing" at bounding box center [657, 13] width 59 height 17
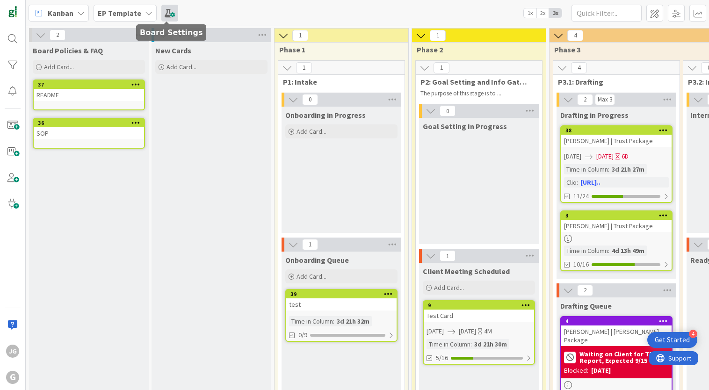
click at [173, 14] on span at bounding box center [169, 13] width 17 height 17
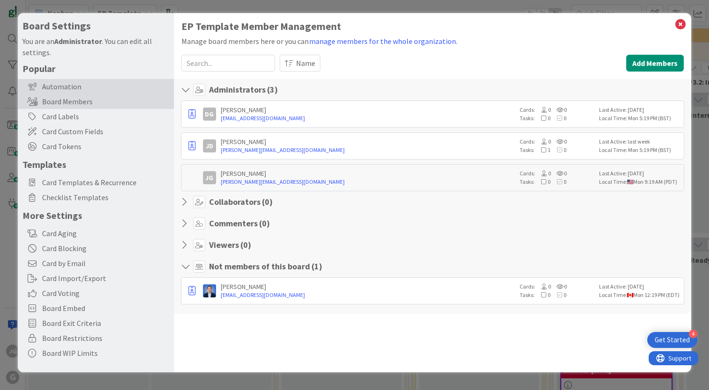
click at [63, 87] on div "Automation" at bounding box center [96, 86] width 156 height 15
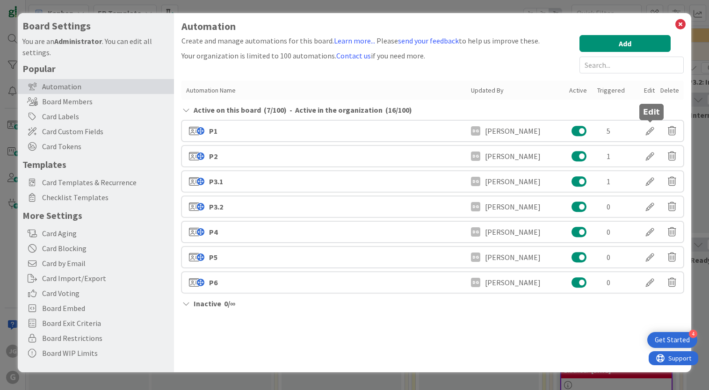
click at [652, 129] on div at bounding box center [650, 131] width 26 height 16
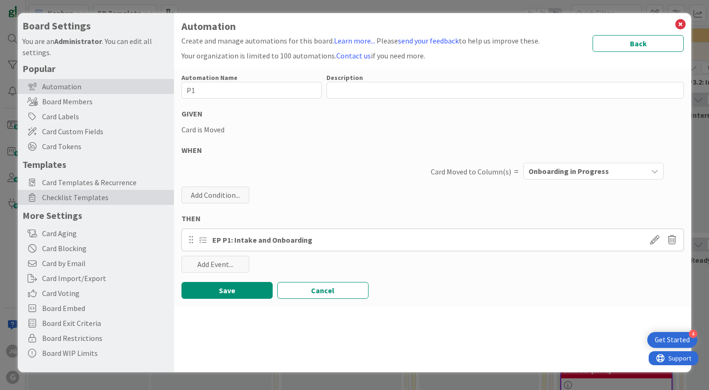
click at [71, 198] on span "Checklist Templates" at bounding box center [105, 197] width 127 height 11
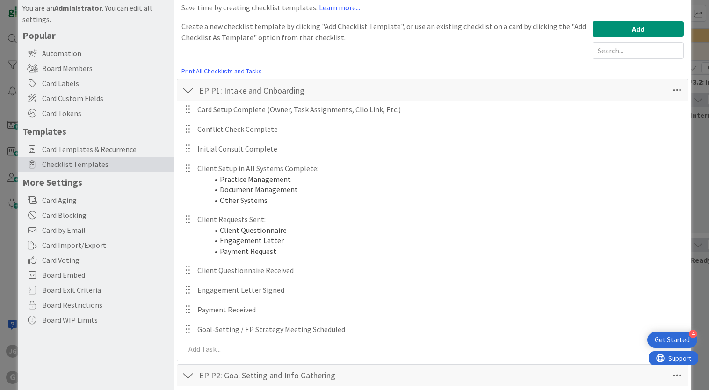
scroll to position [129, 0]
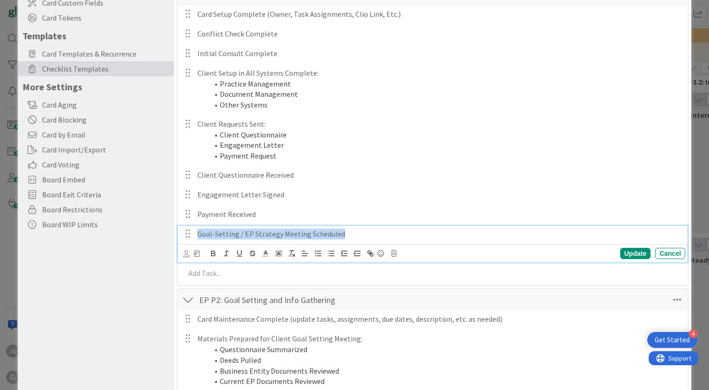
drag, startPoint x: 360, startPoint y: 232, endPoint x: 240, endPoint y: 149, distance: 145.8
click at [240, 149] on div "Card Setup Complete (Owner, Task Assignments, Clio Link, Etc.) Update Cancel Co…" at bounding box center [432, 146] width 501 height 280
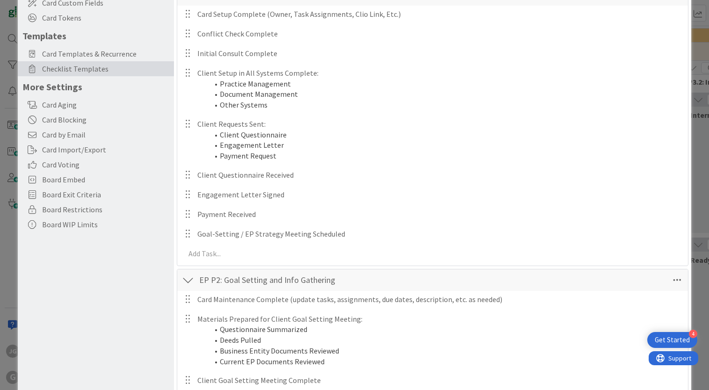
click at [375, 205] on div "Card Setup Complete (Owner, Task Assignments, Clio Link, Etc.) Update Cancel Co…" at bounding box center [432, 136] width 501 height 260
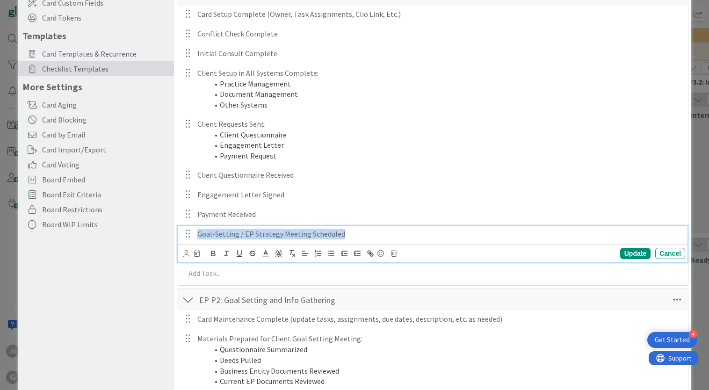
drag, startPoint x: 335, startPoint y: 205, endPoint x: 272, endPoint y: 133, distance: 96.1
click at [259, 132] on div "Card Setup Complete (Owner, Task Assignments, Clio Link, Etc.) Update Cancel Co…" at bounding box center [432, 146] width 501 height 280
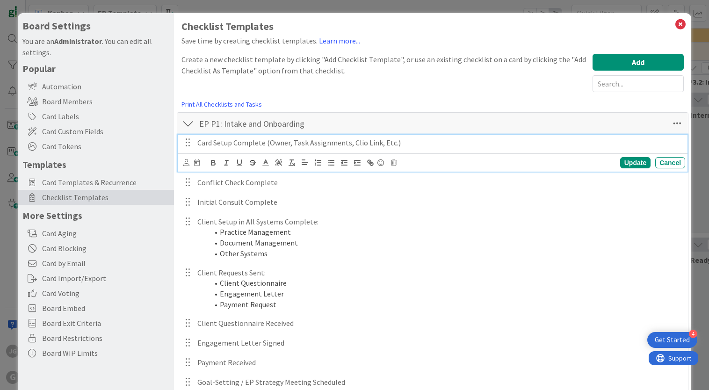
click at [304, 139] on p "Card Setup Complete (Owner, Task Assignments, Clio Link, Etc.)" at bounding box center [439, 143] width 484 height 11
click at [303, 143] on p "Card Setup Complete (Owner, Task Assignments, Clio Link, Etc.)" at bounding box center [439, 143] width 484 height 11
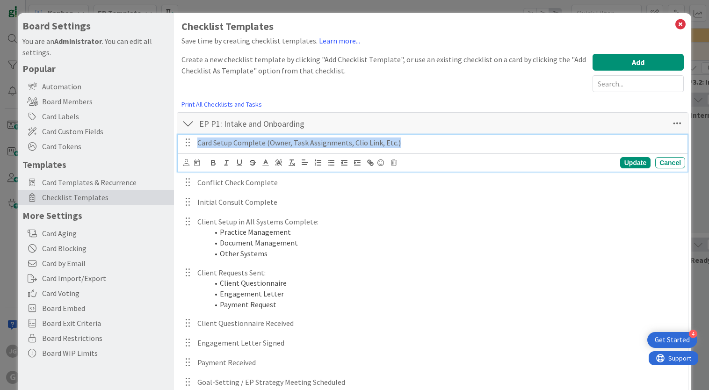
click at [303, 143] on p "Card Setup Complete (Owner, Task Assignments, Clio Link, Etc.)" at bounding box center [439, 143] width 484 height 11
copy p "Card Setup Complete (Owner, Task Assignments, Clio Link, Etc.)"
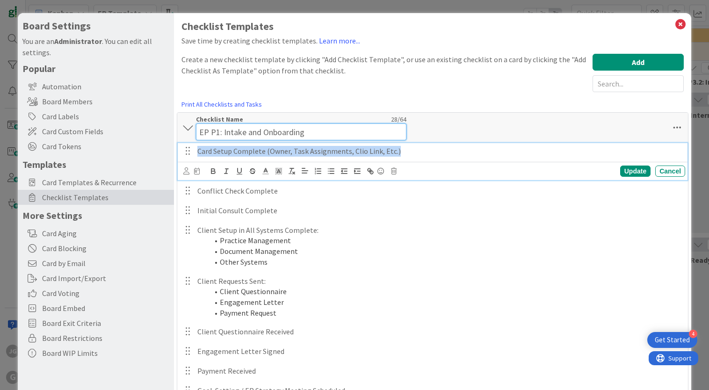
click at [281, 123] on input "EP P1: Intake and Onboarding" at bounding box center [301, 131] width 210 height 17
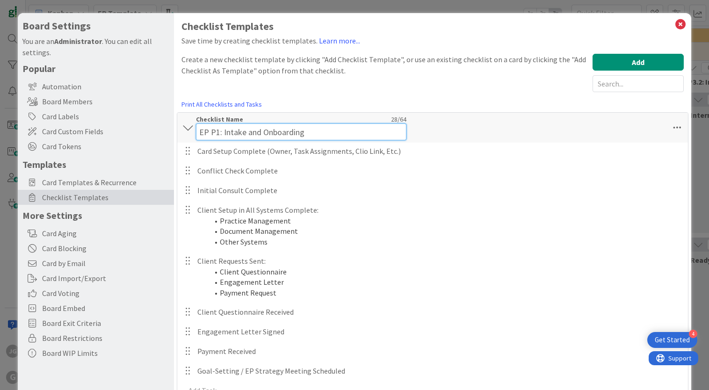
drag, startPoint x: 308, startPoint y: 130, endPoint x: 211, endPoint y: 130, distance: 96.4
click at [211, 130] on input "EP P1: Intake and Onboarding" at bounding box center [301, 131] width 210 height 17
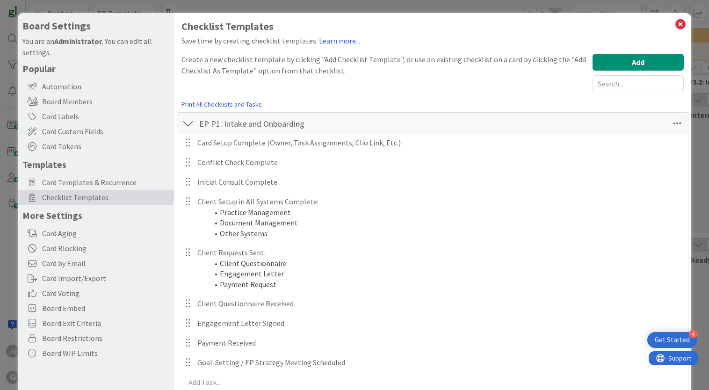
click at [277, 141] on div "EP P1: Intake and Onboarding Checklist Name 28 / 64 EP P1: Intake and Onboardin…" at bounding box center [433, 253] width 512 height 283
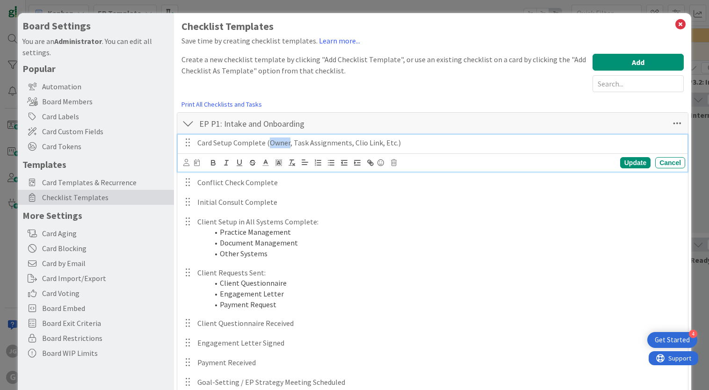
click at [277, 141] on p "Card Setup Complete (Owner, Task Assignments, Clio Link, Etc.)" at bounding box center [439, 143] width 484 height 11
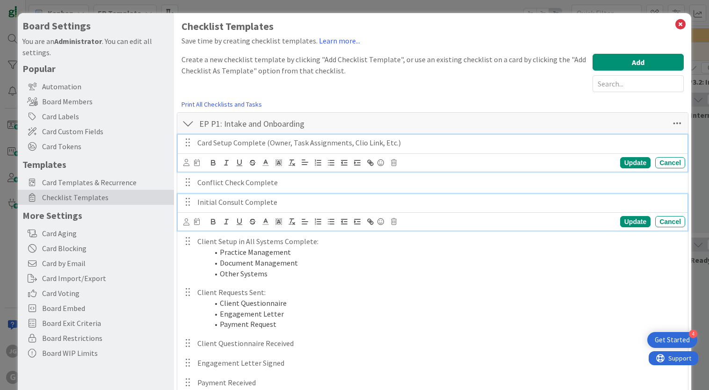
click at [297, 199] on p "Initial Consult Complete" at bounding box center [439, 202] width 484 height 11
click at [332, 145] on p "Card Setup Complete (Owner, Task Assignments, Clio Link, Etc.)" at bounding box center [439, 143] width 484 height 11
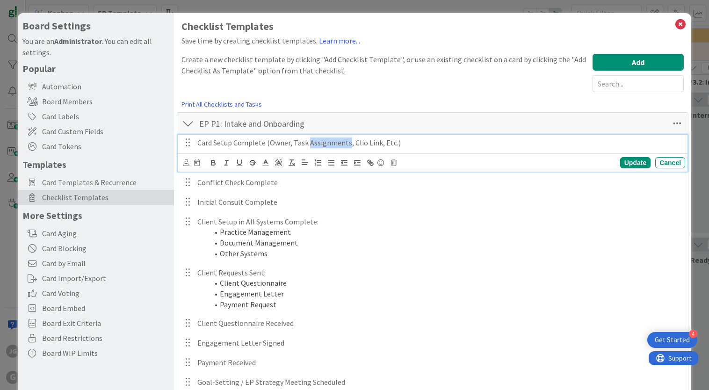
click at [332, 145] on p "Card Setup Complete (Owner, Task Assignments, Clio Link, Etc.)" at bounding box center [439, 143] width 484 height 11
copy p "Card Setup Complete (Owner, Task Assignments, Clio Link, Etc.)"
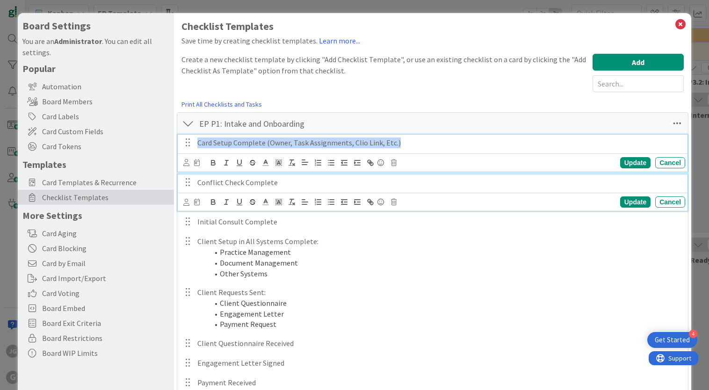
click at [233, 182] on p "Conflict Check Complete" at bounding box center [439, 182] width 484 height 11
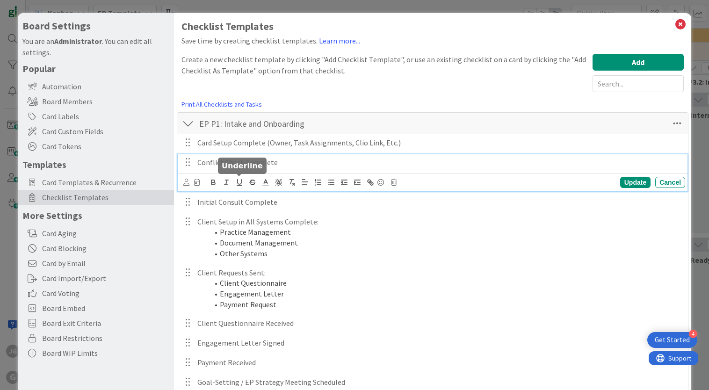
click at [233, 182] on button "button" at bounding box center [239, 182] width 13 height 11
click at [238, 164] on p "Conflict Ch ﻿ [PERSON_NAME] Complete" at bounding box center [439, 162] width 484 height 11
click at [238, 164] on p "Conflict Check Complete" at bounding box center [439, 162] width 484 height 11
copy p "Conflict Check Complete"
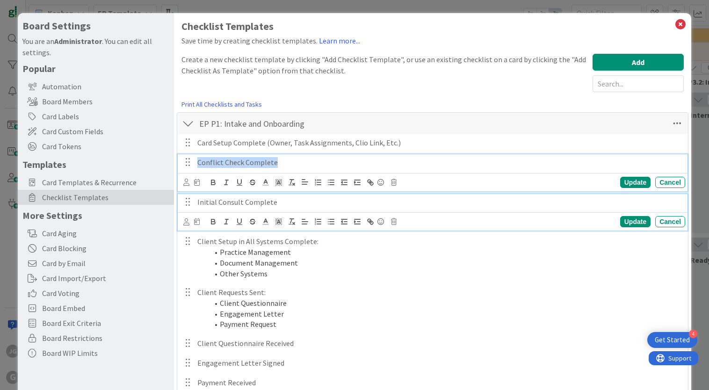
click at [243, 200] on p "Initial Consult Complete" at bounding box center [439, 202] width 484 height 11
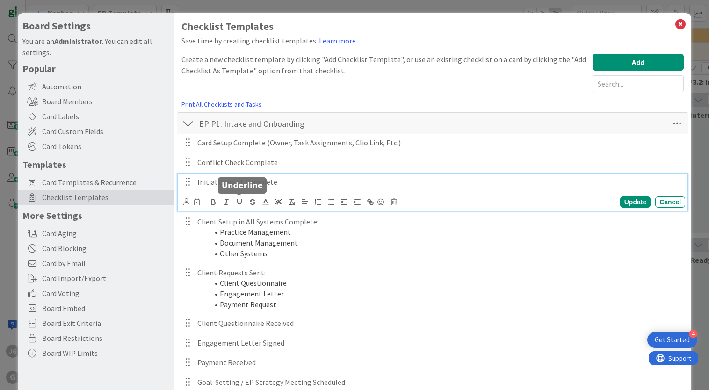
click at [243, 200] on icon "button" at bounding box center [239, 202] width 8 height 8
click at [247, 183] on p "Initial Consult ﻿ Complete" at bounding box center [439, 182] width 484 height 11
click at [247, 183] on p "Initial Consult Complete" at bounding box center [439, 182] width 484 height 11
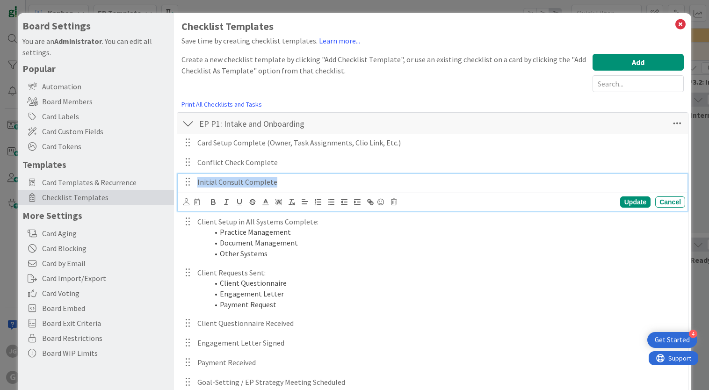
click at [247, 183] on p "Initial Consult Complete" at bounding box center [439, 182] width 484 height 11
copy p "Initial Consult Complete"
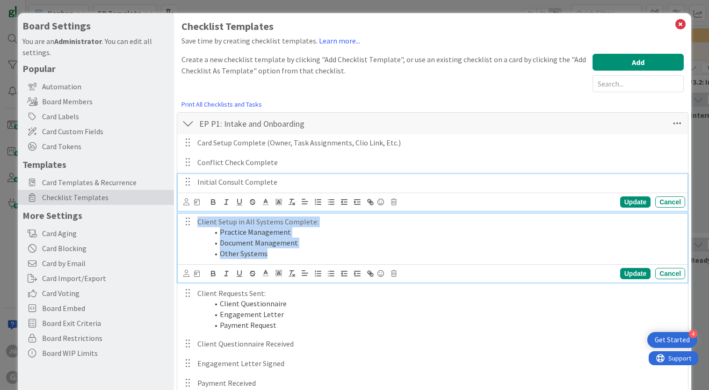
drag, startPoint x: 269, startPoint y: 253, endPoint x: 194, endPoint y: 212, distance: 85.6
click at [194, 212] on div "Card Setup Complete (Owner, Task Assignments, Clio Link, Etc.) Update Cancel Co…" at bounding box center [432, 284] width 501 height 300
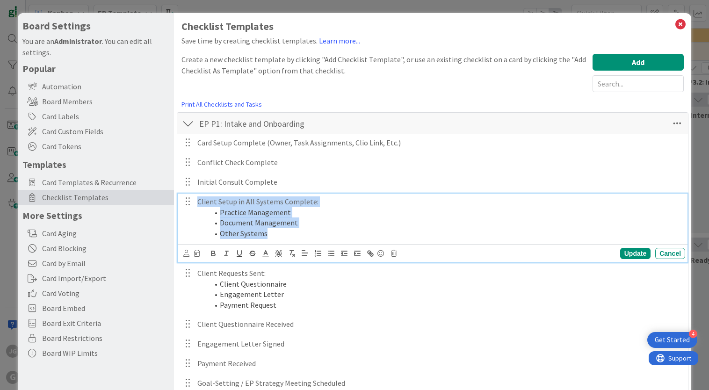
copy div "Client Setup in All Systems Complete: Practice Management Document Management O…"
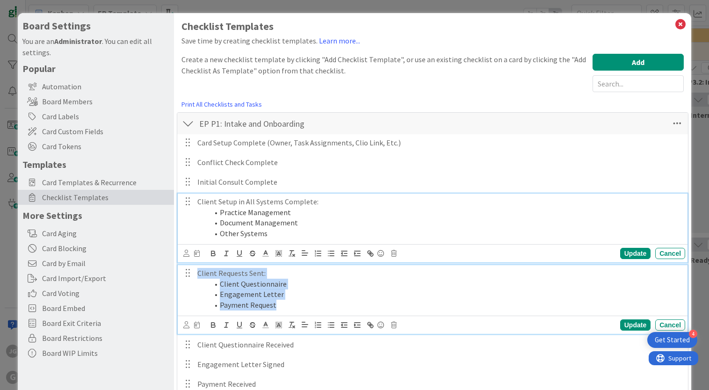
drag, startPoint x: 293, startPoint y: 304, endPoint x: 184, endPoint y: 270, distance: 114.2
click at [184, 270] on div "Client Requests Sent: Client Questionnaire Engagement Letter Payment Request" at bounding box center [433, 289] width 504 height 48
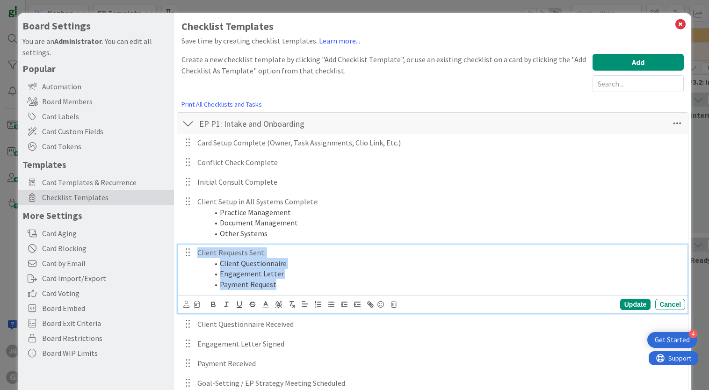
copy div "Client Requests Sent: Client Questionnaire Engagement Letter Payment Request"
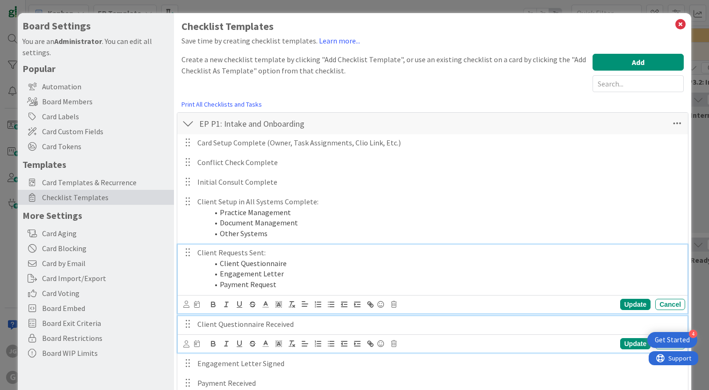
click at [282, 325] on p "Client Questionnaire Received" at bounding box center [439, 324] width 484 height 11
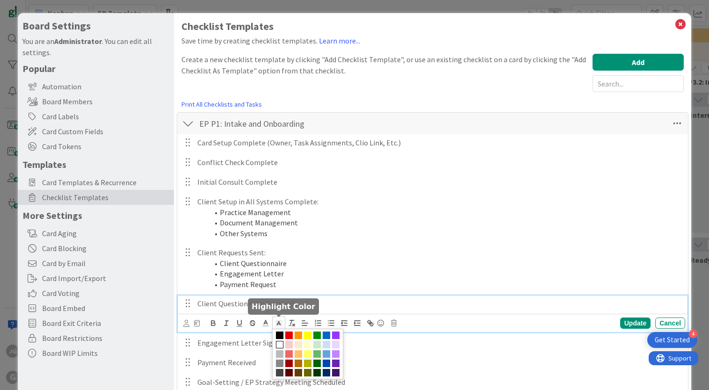
click at [282, 325] on icon at bounding box center [279, 323] width 8 height 8
click at [244, 304] on p "Client Questionnaire Received" at bounding box center [439, 303] width 484 height 11
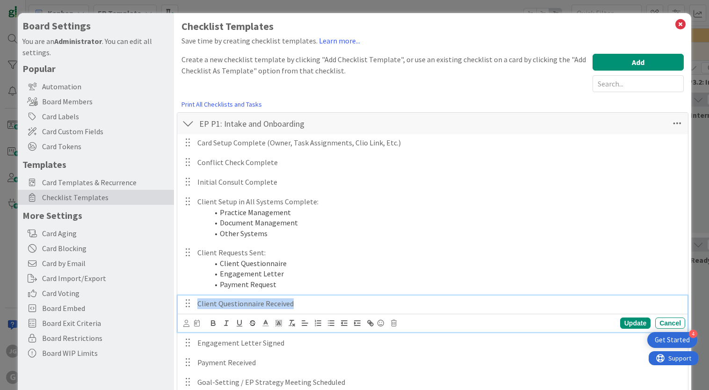
click at [244, 304] on p "Client Questionnaire Received" at bounding box center [439, 303] width 484 height 11
copy p "Client Questionnaire Received"
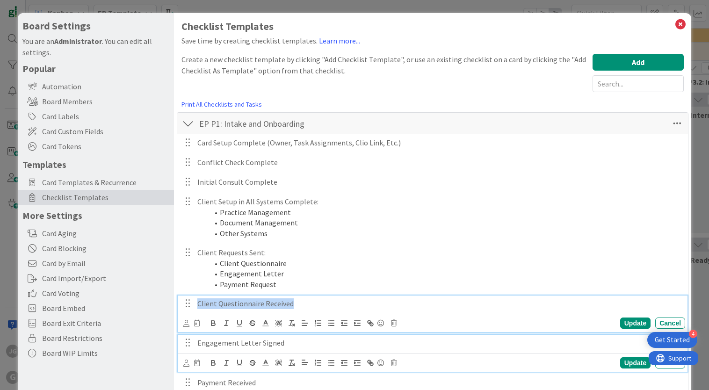
click at [246, 343] on p "Engagement Letter Signed" at bounding box center [439, 343] width 484 height 11
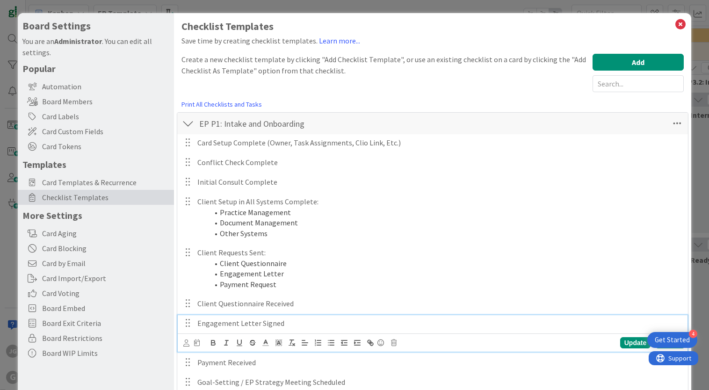
click at [246, 343] on button "button" at bounding box center [252, 342] width 13 height 11
click at [243, 323] on p "Engagement Le ﻿ tter Signed" at bounding box center [439, 323] width 484 height 11
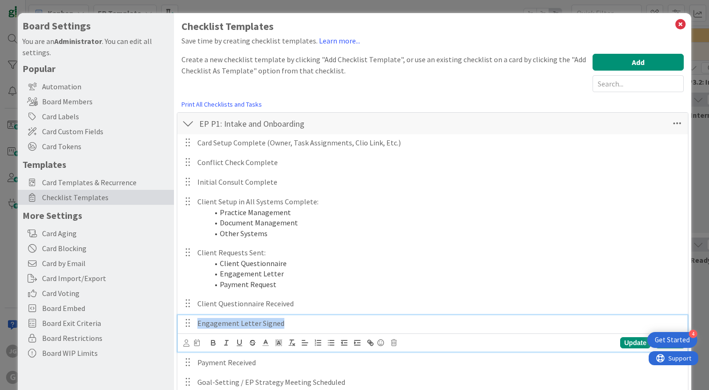
copy p "Engagement Le ﻿ tter Signed"
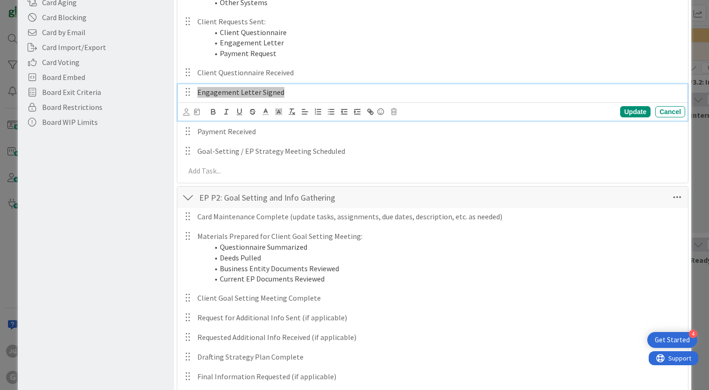
scroll to position [283, 0]
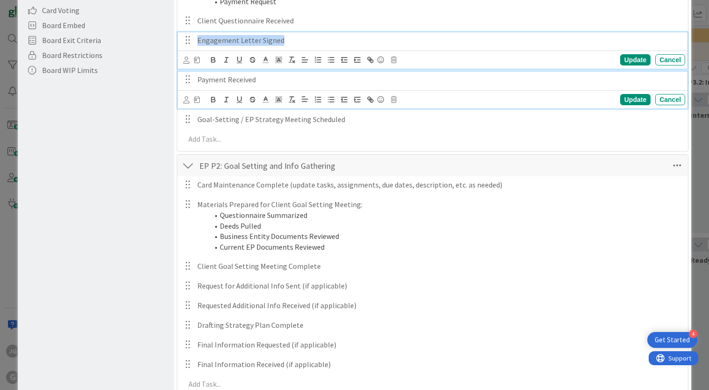
click at [239, 78] on p "Payment Received" at bounding box center [439, 79] width 484 height 11
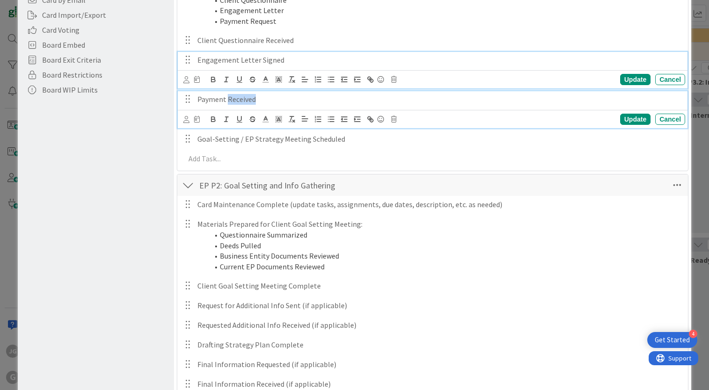
click at [239, 94] on p "Payment Received" at bounding box center [439, 99] width 484 height 11
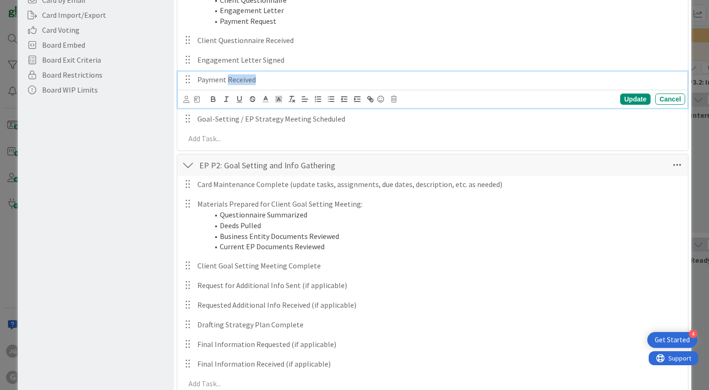
click at [238, 78] on p "Payment Received" at bounding box center [439, 79] width 484 height 11
copy p "Payment Received"
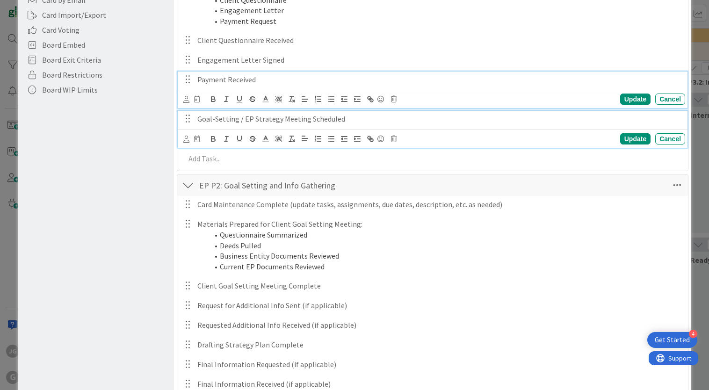
click at [271, 118] on p "Goal-Setting / EP Strategy Meeting Scheduled" at bounding box center [439, 119] width 484 height 11
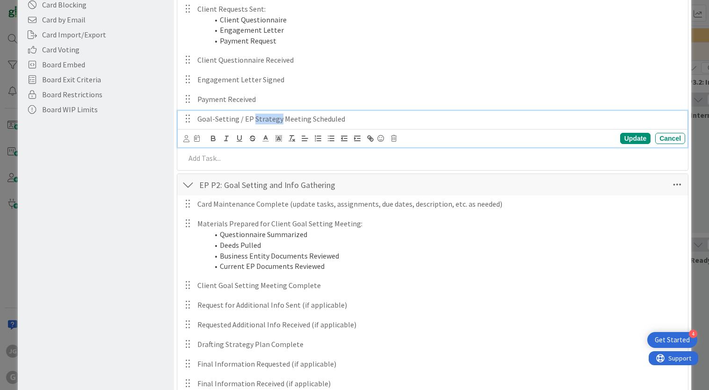
click at [271, 118] on p "Goal-Setting / EP Strategy Meeting Scheduled" at bounding box center [439, 119] width 484 height 11
copy p "Goal-Setting / EP Strategy Meeting Scheduled"
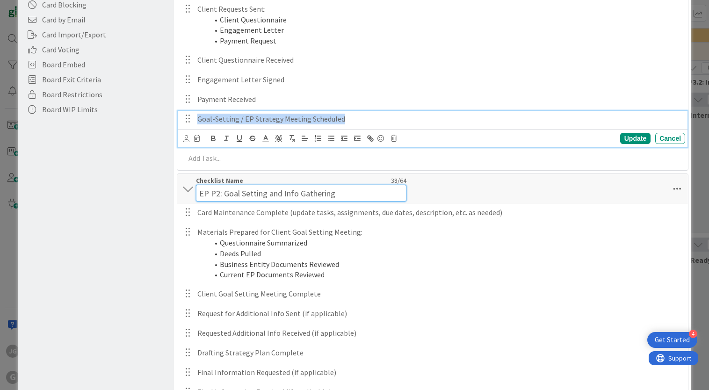
click at [261, 184] on div "Checklist Name 38 / 64 EP P2: Goal Setting and Info Gathering" at bounding box center [301, 188] width 210 height 25
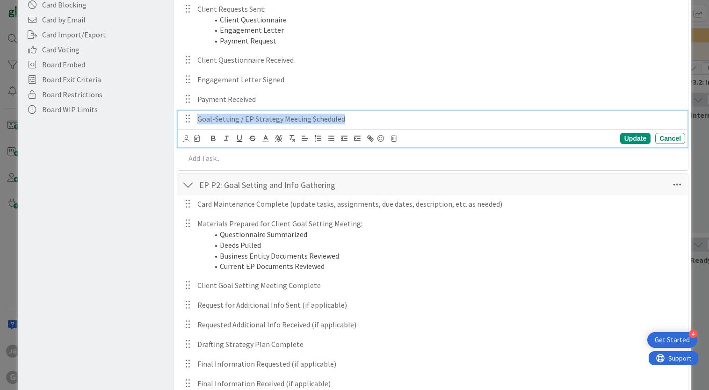
click at [261, 196] on div "Card Maintenance Complete (update tasks, assignments, due dates, description, e…" at bounding box center [432, 306] width 501 height 220
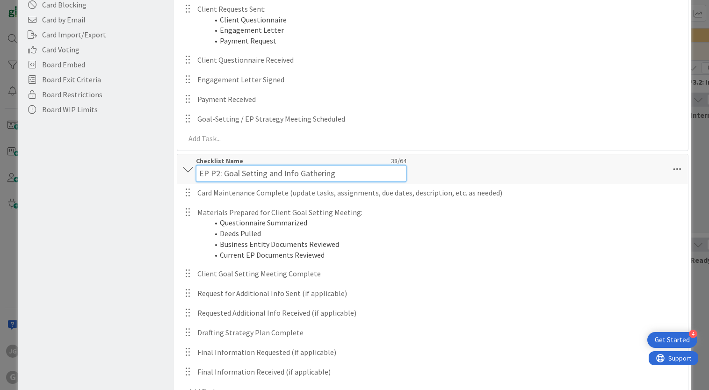
click at [263, 163] on div "Checklist Name 38 / 64 EP P2: Goal Setting and Info Gathering" at bounding box center [301, 169] width 210 height 25
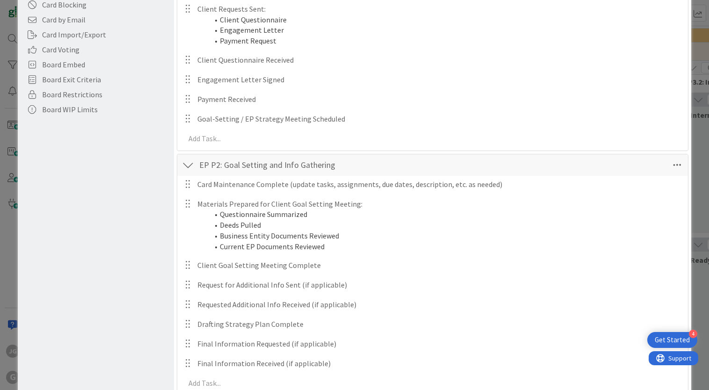
click at [263, 163] on div "Checklist Name 38 / 64 EP P2: Goal Setting and Info Gathering" at bounding box center [301, 165] width 210 height 17
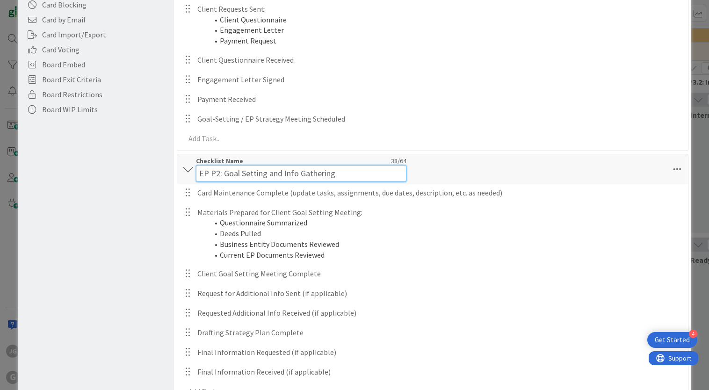
click at [263, 163] on div "Checklist Name 38 / 64 EP P2: Goal Setting and Info Gathering" at bounding box center [301, 169] width 210 height 25
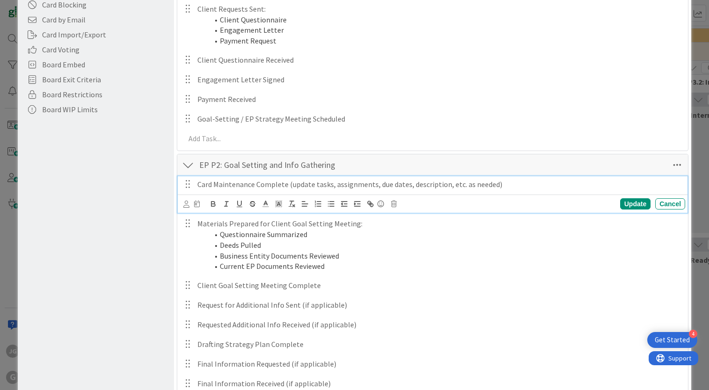
click at [298, 194] on div "Card Maintenance Complete (update tasks, assignments, due dates, description, e…" at bounding box center [433, 194] width 510 height 37
click at [298, 186] on p "Card Maintenance Complete (update tasks, assignments, due dates, description, e…" at bounding box center [439, 184] width 484 height 11
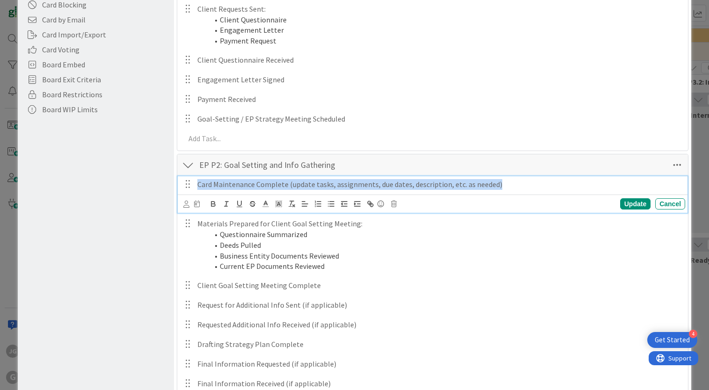
click at [298, 186] on p "Card Maintenance Complete (update tasks, assignments, due dates, description, e…" at bounding box center [439, 184] width 484 height 11
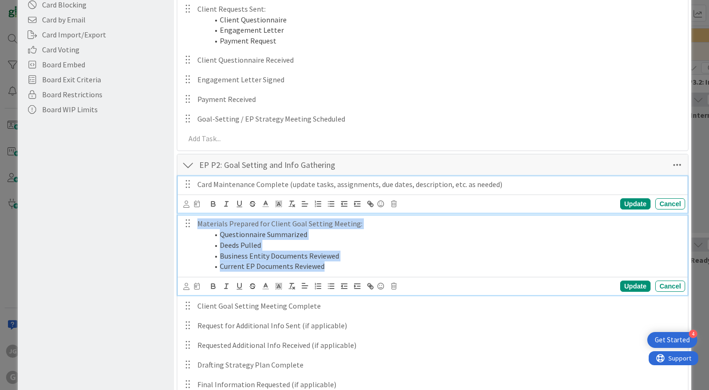
drag, startPoint x: 332, startPoint y: 267, endPoint x: 190, endPoint y: 228, distance: 147.1
click at [190, 228] on div "Materials Prepared for Client Goal Setting Meeting: Questionnaire Summarized De…" at bounding box center [433, 245] width 504 height 59
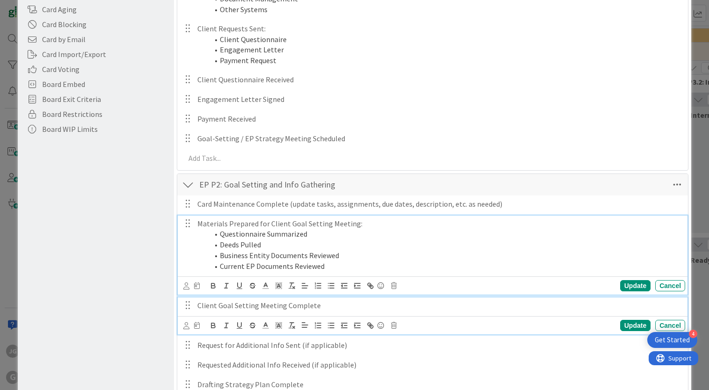
click at [294, 303] on p "Client Goal Setting Meeting Complete" at bounding box center [439, 305] width 484 height 11
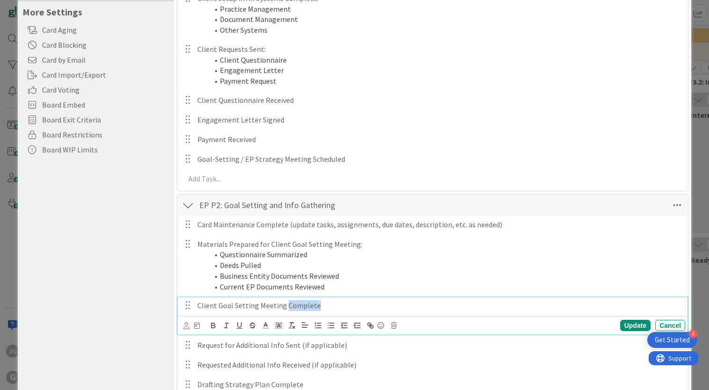
click at [294, 303] on p "Client Goal Setting Meeting Complete" at bounding box center [439, 305] width 484 height 11
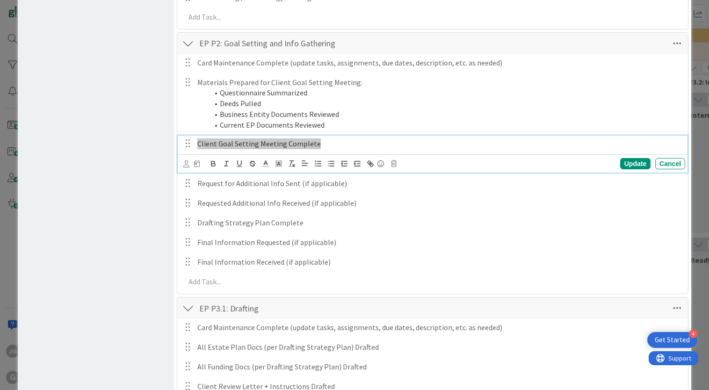
scroll to position [373, 0]
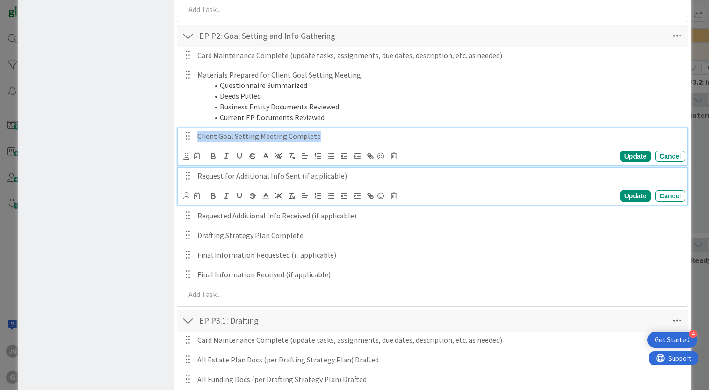
click at [309, 177] on p "Request for Additional Info Sent (if applicable)" at bounding box center [439, 176] width 484 height 11
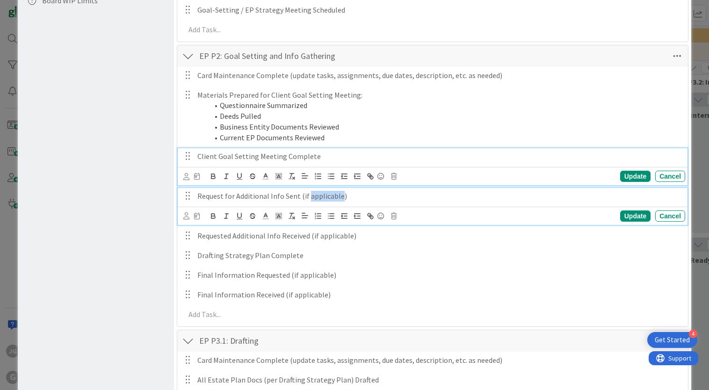
click at [309, 191] on p "Request for Additional Info Sent (if applicable)" at bounding box center [439, 196] width 484 height 11
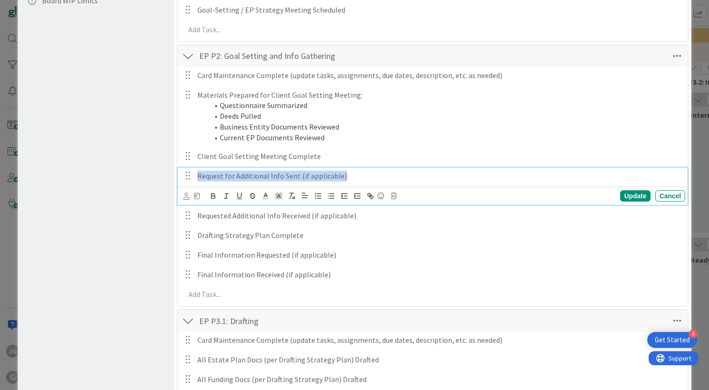
click at [309, 177] on p "Request for Additional Info Sent (if applicable)" at bounding box center [439, 176] width 484 height 11
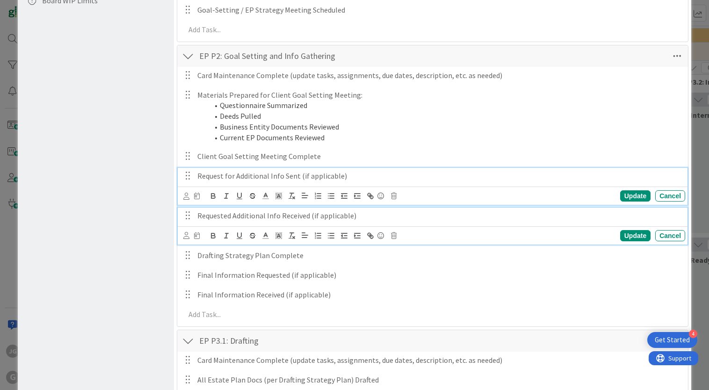
click at [297, 217] on p "Requested Additional Info Received (if applicable)" at bounding box center [439, 215] width 484 height 11
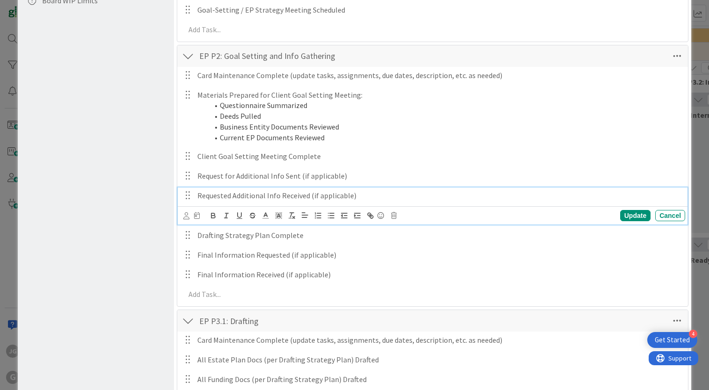
scroll to position [333, 0]
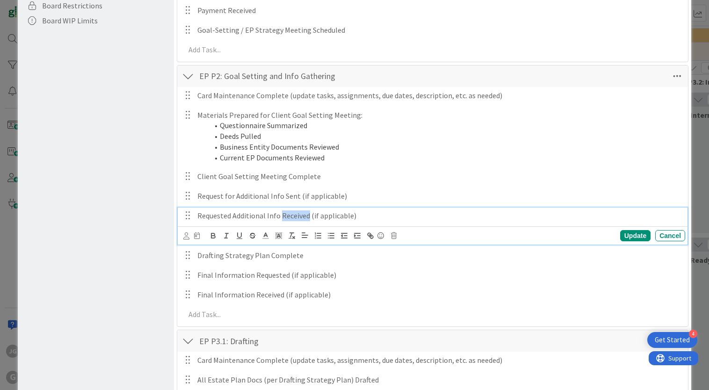
click at [297, 217] on p "Requested Additional Info Received (if applicable)" at bounding box center [439, 215] width 484 height 11
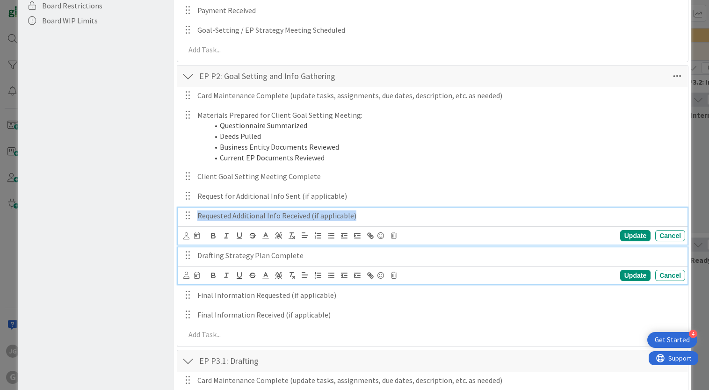
click at [285, 256] on p "Drafting Strategy Plan Complete" at bounding box center [439, 255] width 484 height 11
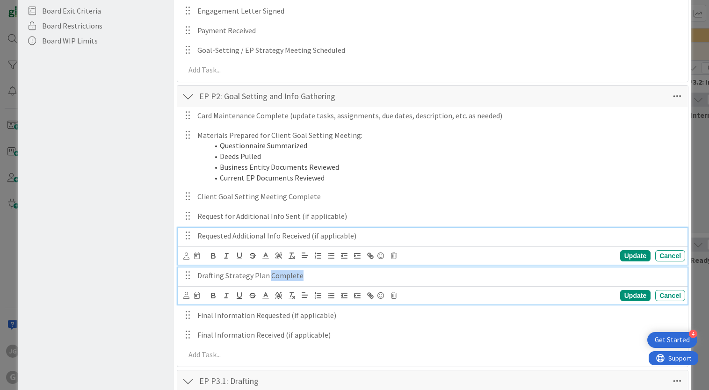
click at [285, 270] on p "Drafting Strategy Plan Complete" at bounding box center [439, 275] width 484 height 11
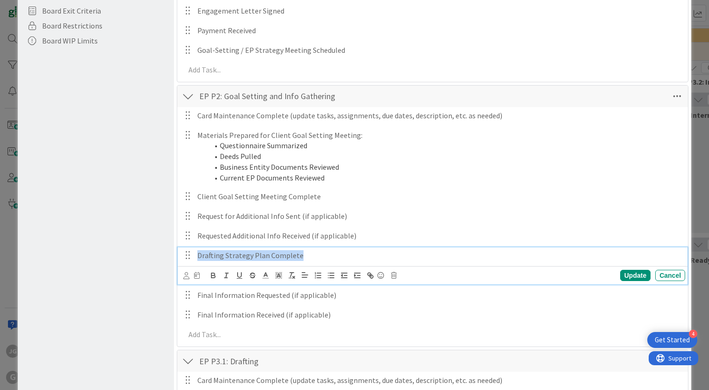
click at [285, 256] on p "Drafting Strategy Plan Complete" at bounding box center [439, 255] width 484 height 11
click at [227, 257] on p "Drafting Strategy Plan Complete" at bounding box center [439, 255] width 484 height 11
drag, startPoint x: 225, startPoint y: 256, endPoint x: 175, endPoint y: 253, distance: 50.1
click at [247, 258] on p "Strategy Plan Complete" at bounding box center [439, 255] width 484 height 11
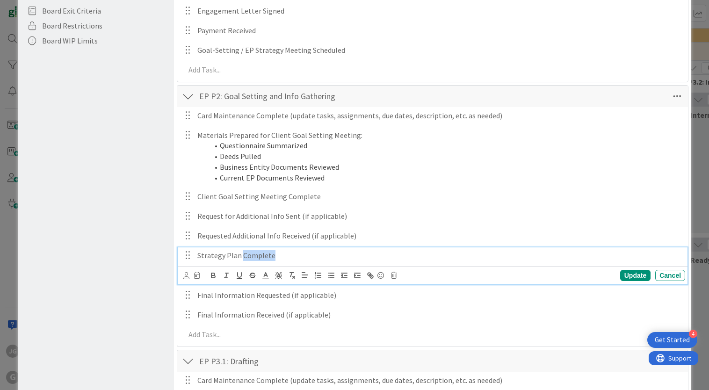
click at [247, 258] on p "Strategy Plan Complete" at bounding box center [439, 255] width 484 height 11
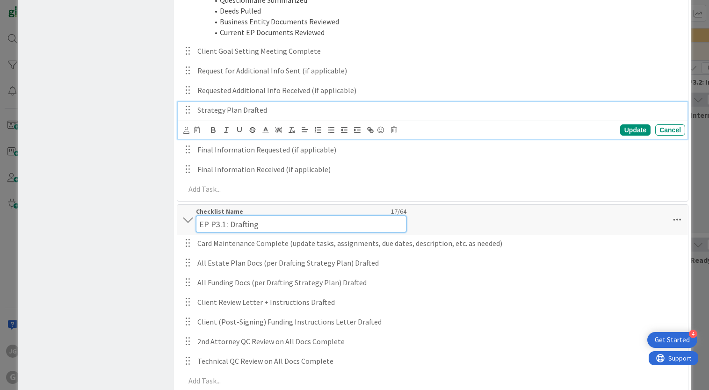
drag, startPoint x: 245, startPoint y: 214, endPoint x: 182, endPoint y: 214, distance: 62.2
click at [182, 211] on div "EP P3.1: Drafting Checklist Name 17 / 64 EP P3.1: Drafting" at bounding box center [432, 220] width 511 height 30
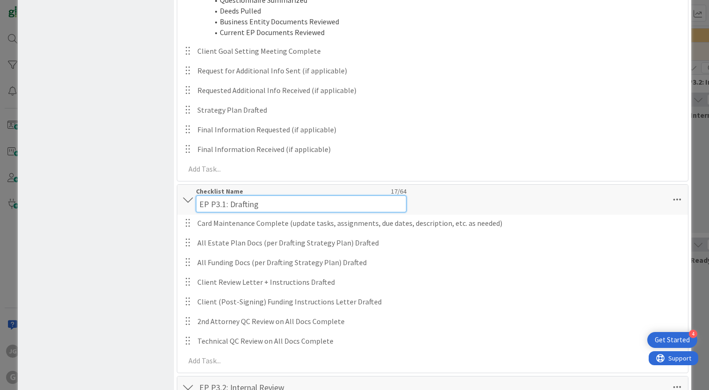
drag, startPoint x: 262, startPoint y: 206, endPoint x: 211, endPoint y: 207, distance: 51.0
click at [211, 207] on input "EP P3.1: Drafting" at bounding box center [301, 204] width 210 height 17
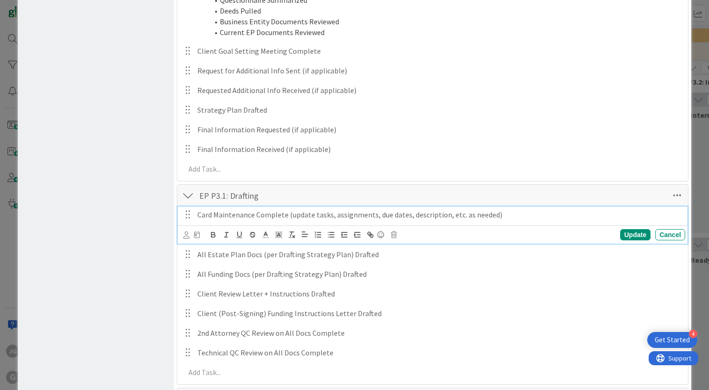
click at [287, 222] on div "Card Maintenance Complete (update tasks, assignments, due dates, description, e…" at bounding box center [440, 215] width 492 height 16
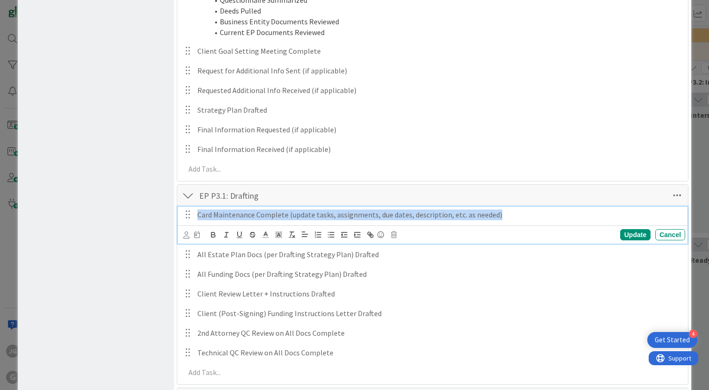
click at [287, 222] on div "Card Maintenance Complete (update tasks, assignments, due dates, description, e…" at bounding box center [440, 215] width 492 height 16
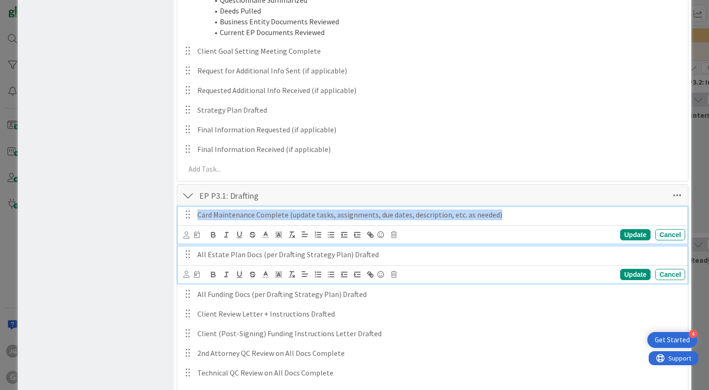
click at [297, 256] on p "All Estate Plan Docs (per Drafting Strategy Plan) Drafted" at bounding box center [439, 254] width 484 height 11
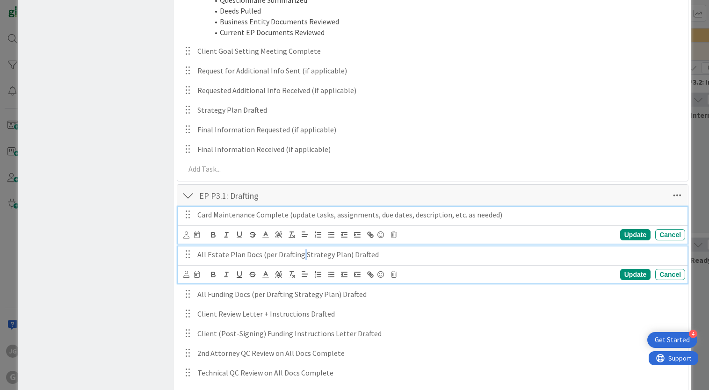
scroll to position [438, 0]
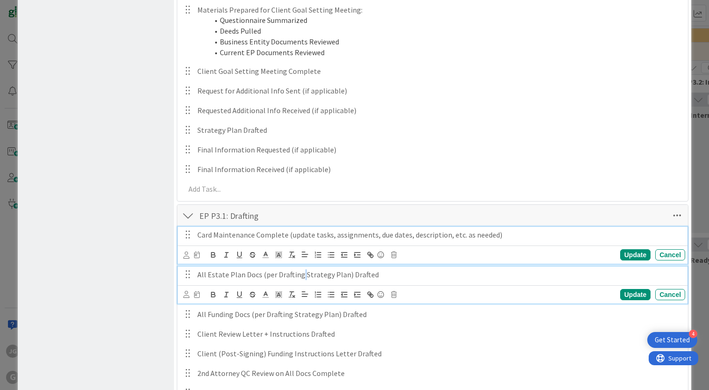
click at [297, 269] on p "All Estate Plan Docs (per Drafting Strategy Plan) Drafted" at bounding box center [439, 274] width 484 height 11
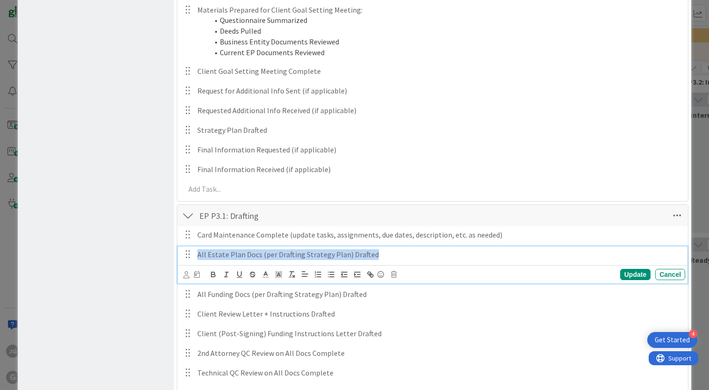
click at [297, 256] on p "All Estate Plan Docs (per Drafting Strategy Plan) Drafted" at bounding box center [439, 254] width 484 height 11
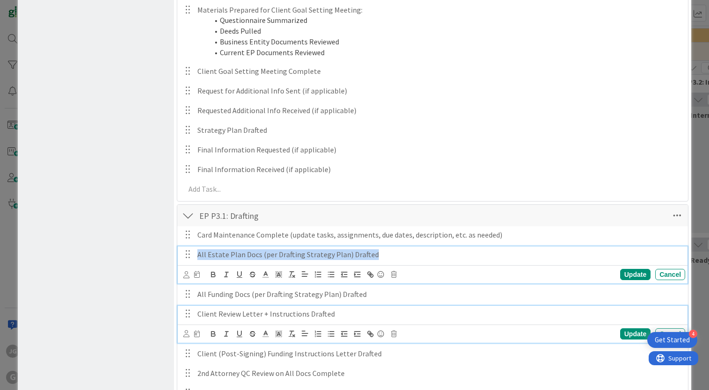
click at [249, 316] on p "Client Review Letter + Instructions Drafted" at bounding box center [439, 314] width 484 height 11
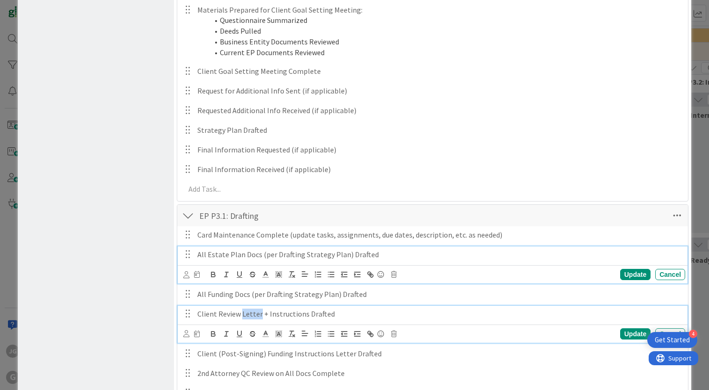
scroll to position [418, 0]
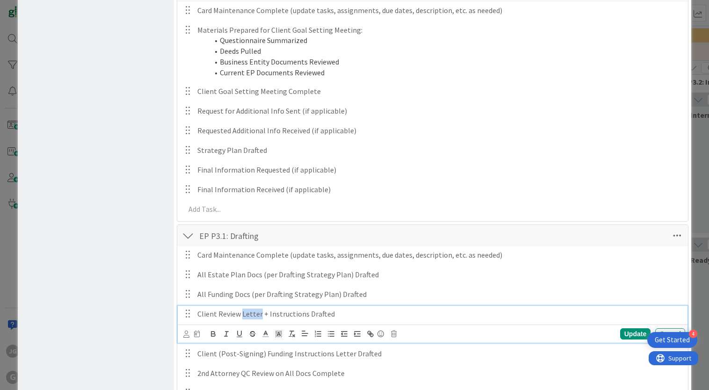
click at [249, 316] on p "Client Review Letter + Instructions Drafted" at bounding box center [439, 314] width 484 height 11
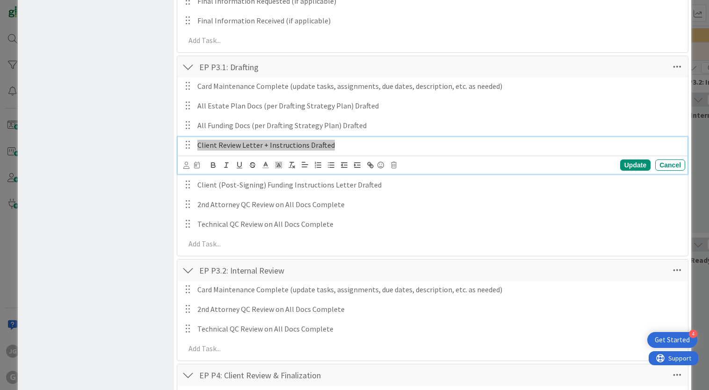
scroll to position [587, 0]
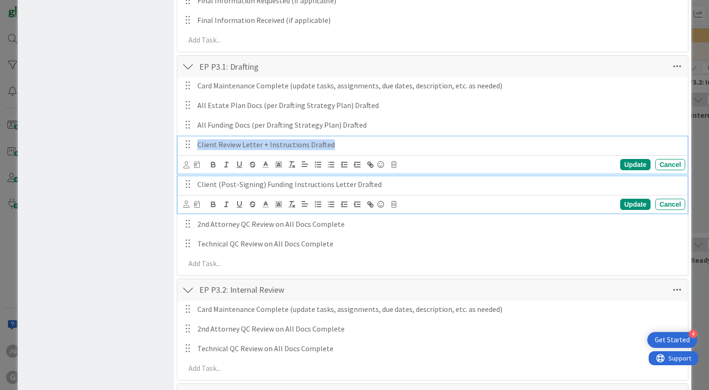
click at [272, 185] on p "Client (Post-Signing) Funding Instructions Letter Drafted" at bounding box center [439, 184] width 484 height 11
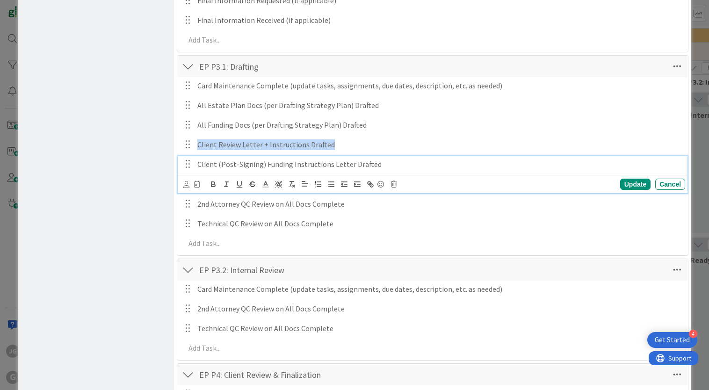
scroll to position [567, 0]
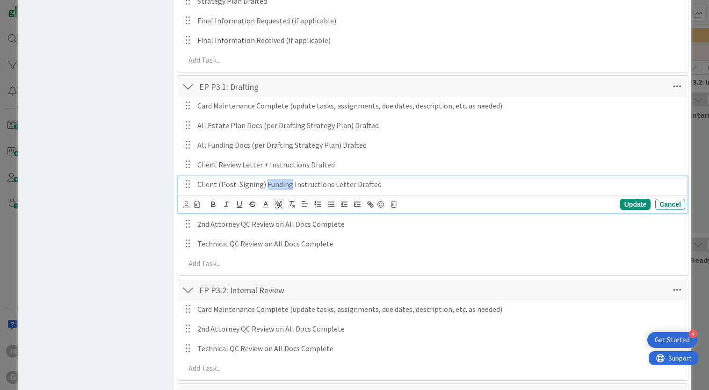
click at [272, 185] on p "Client (Post-Signing) Funding Instructions Letter Drafted" at bounding box center [439, 184] width 484 height 11
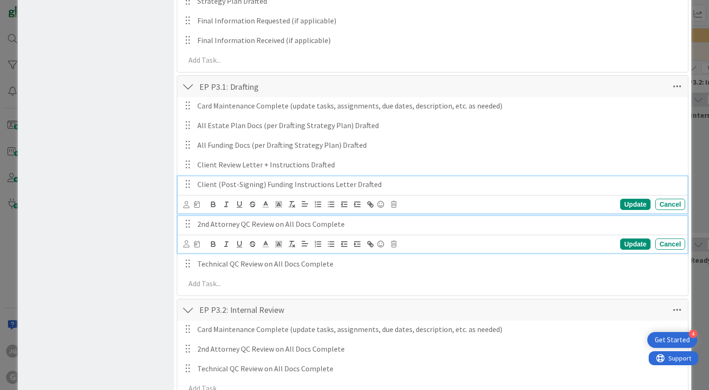
click at [277, 225] on p "2nd Attorney QC Review on All Docs Complete" at bounding box center [439, 224] width 484 height 11
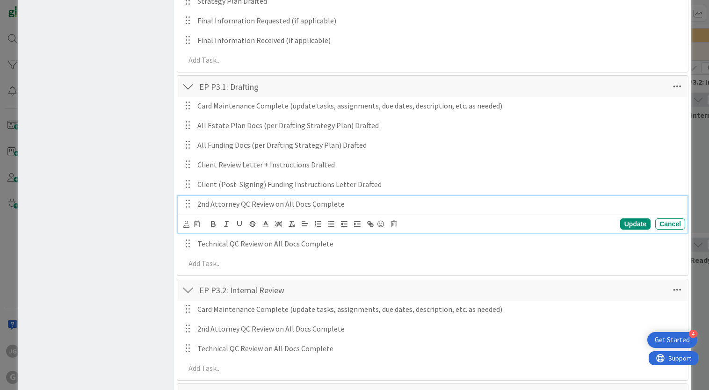
scroll to position [547, 0]
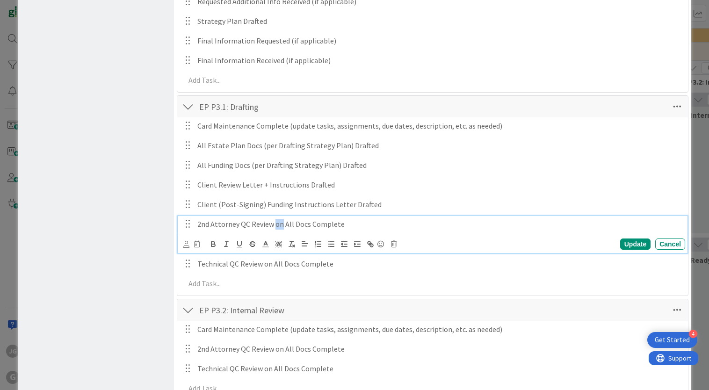
click at [277, 225] on p "2nd Attorney QC Review on All Docs Complete" at bounding box center [439, 224] width 484 height 11
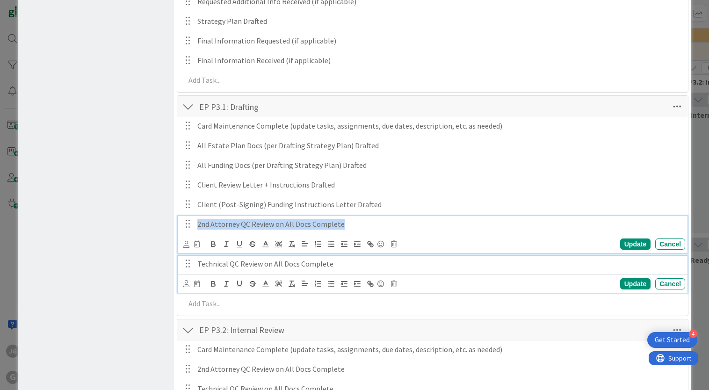
click at [270, 267] on p "Technical QC Review on All Docs Complete" at bounding box center [439, 264] width 484 height 11
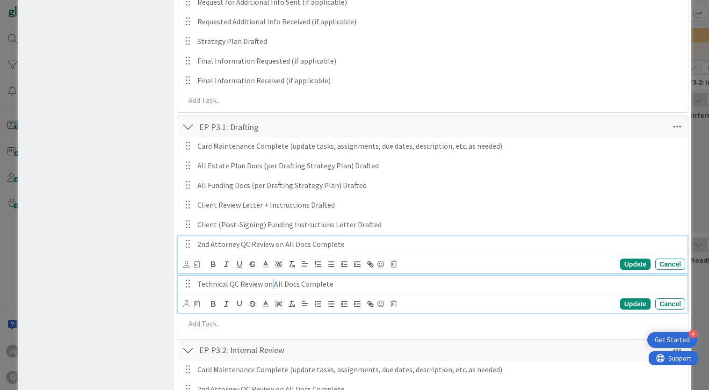
click at [270, 279] on p "Technical QC Review on All Docs Complete" at bounding box center [439, 284] width 484 height 11
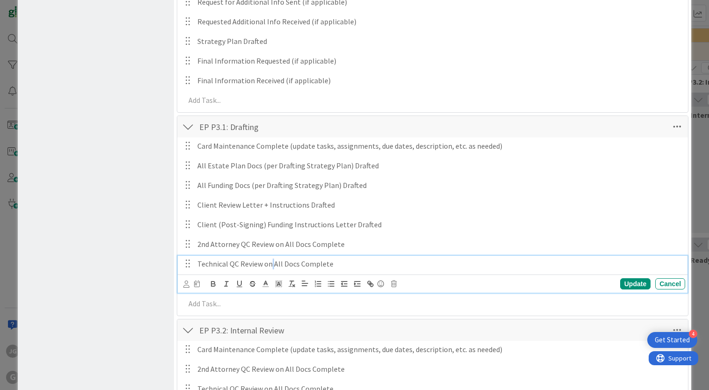
click at [270, 265] on p "Technical QC Review on All Docs Complete" at bounding box center [439, 264] width 484 height 11
click at [632, 282] on div "Update" at bounding box center [635, 283] width 30 height 11
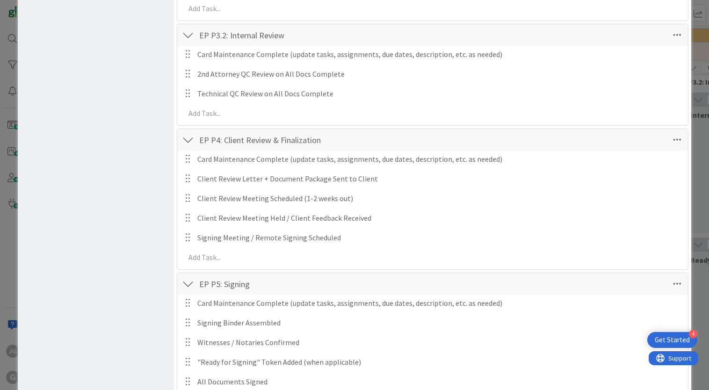
scroll to position [858, 0]
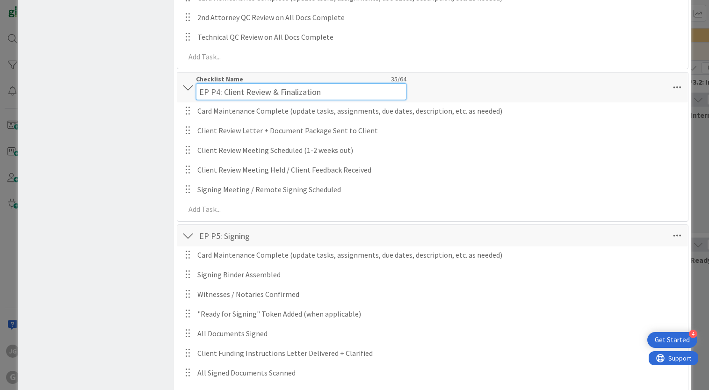
click at [301, 83] on input "EP P4: Client Review & Finalization" at bounding box center [301, 91] width 210 height 17
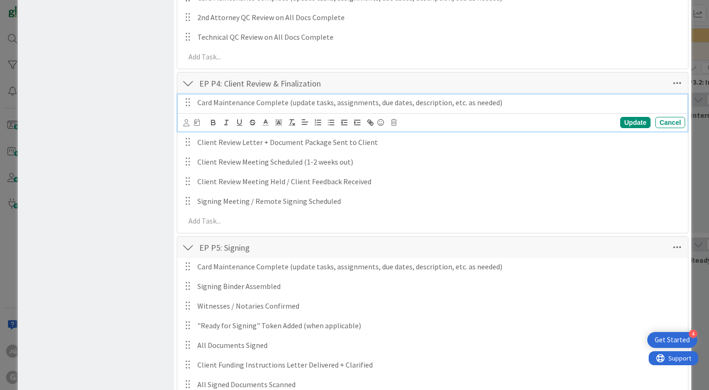
click at [326, 114] on div "Card Maintenance Complete (update tasks, assignments, due dates, description, e…" at bounding box center [433, 112] width 510 height 37
click at [326, 114] on div "Update Cancel" at bounding box center [433, 122] width 510 height 18
click at [328, 102] on p "Card Maintenance Complete (update tasks, assignments, due dates, description, e…" at bounding box center [439, 102] width 484 height 11
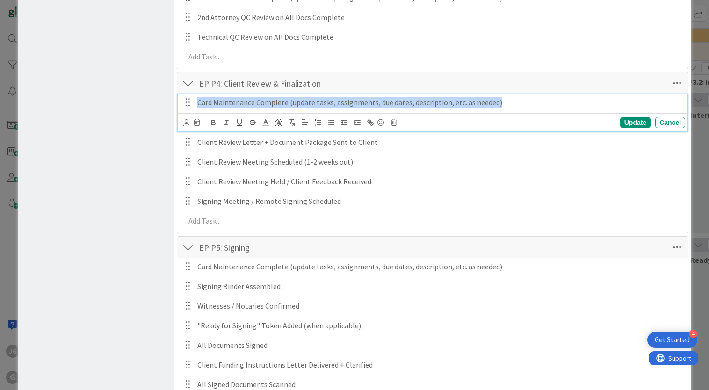
click at [328, 102] on p "Card Maintenance Complete (update tasks, assignments, due dates, description, e…" at bounding box center [439, 102] width 484 height 11
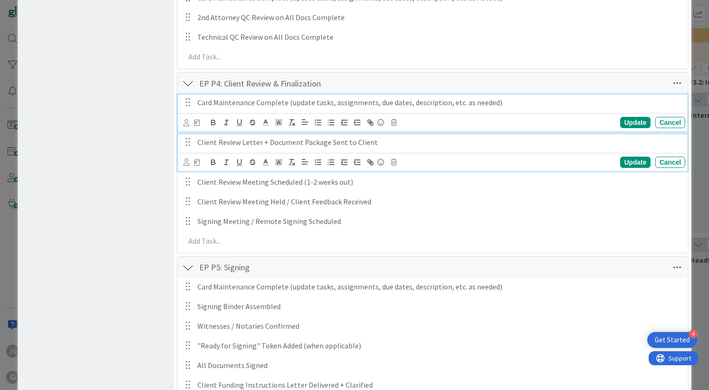
click at [249, 144] on p "Client Review Letter + Document Package Sent to Client" at bounding box center [439, 142] width 484 height 11
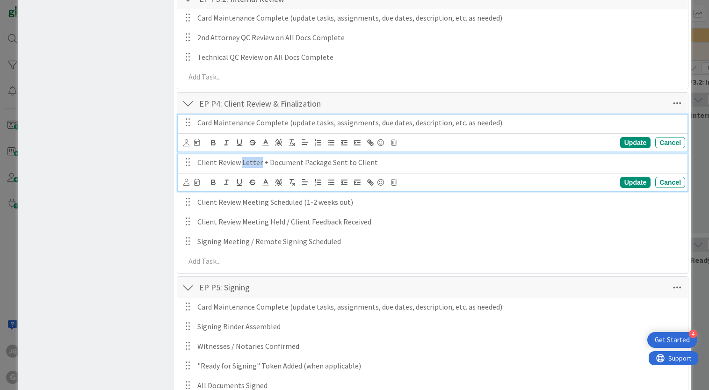
click at [249, 157] on p "Client Review Letter + Document Package Sent to Client" at bounding box center [439, 162] width 484 height 11
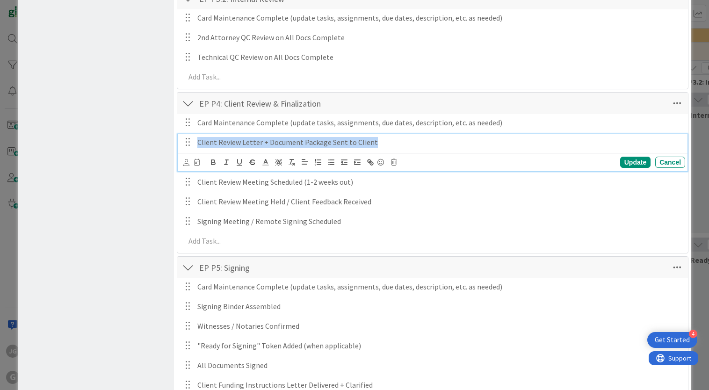
click at [249, 144] on p "Client Review Letter + Document Package Sent to Client" at bounding box center [439, 142] width 484 height 11
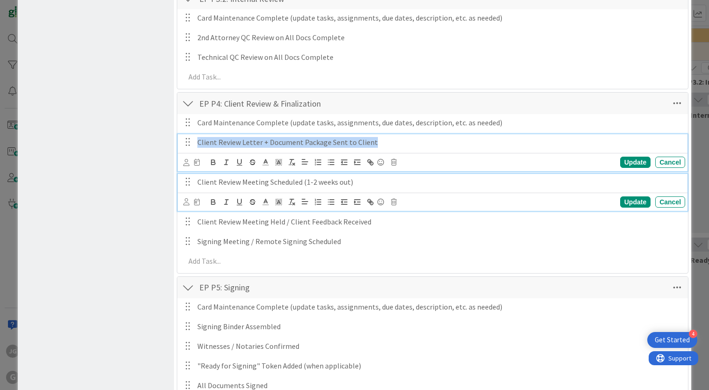
click at [229, 182] on p "Client Review Meeting Scheduled (1-2 weeks out)" at bounding box center [439, 182] width 484 height 11
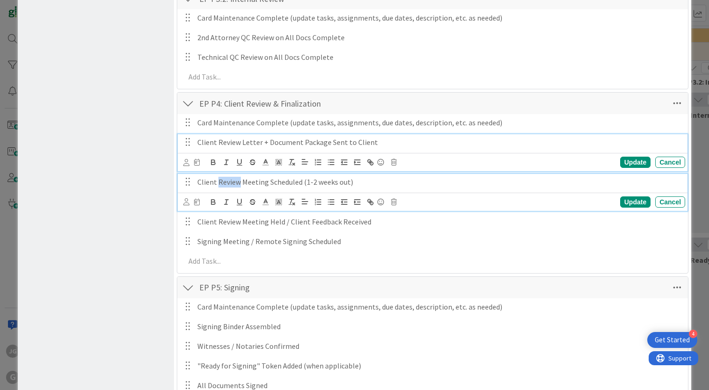
scroll to position [818, 0]
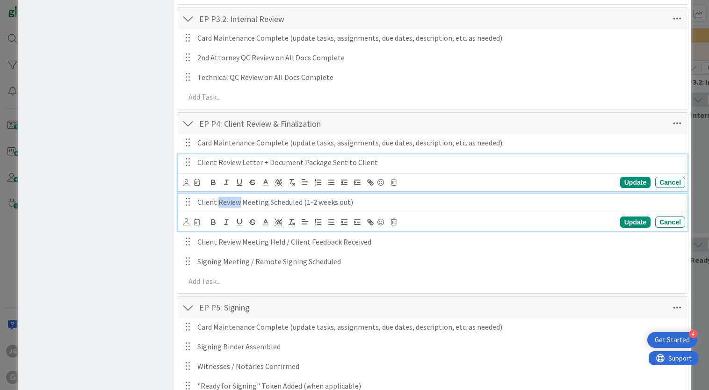
click at [229, 197] on p "Client Review Meeting Scheduled (1-2 weeks out)" at bounding box center [439, 202] width 484 height 11
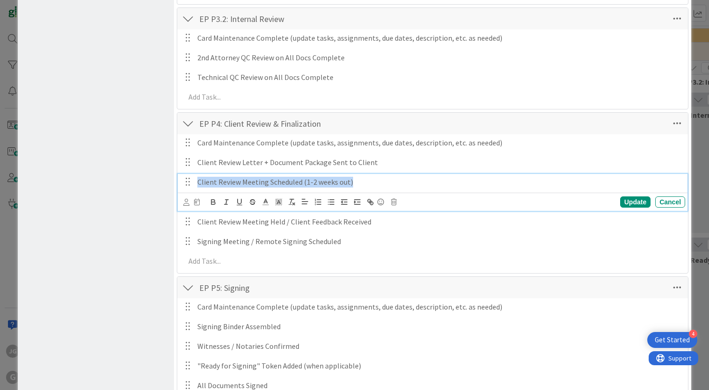
click at [229, 182] on p "Client Review Meeting Scheduled (1-2 weeks out)" at bounding box center [439, 182] width 484 height 11
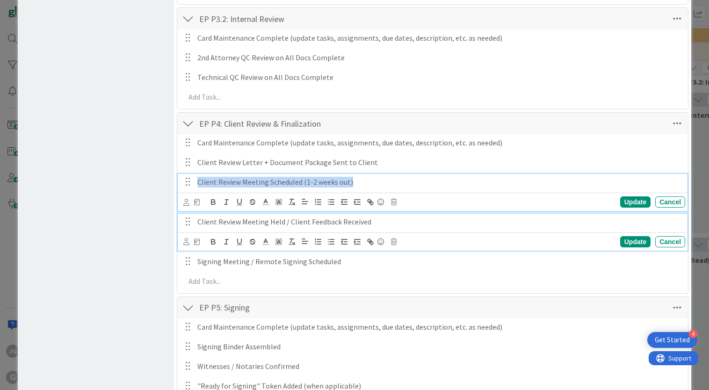
click at [267, 220] on p "Client Review Meeting Held / Client Feedback Received" at bounding box center [439, 222] width 484 height 11
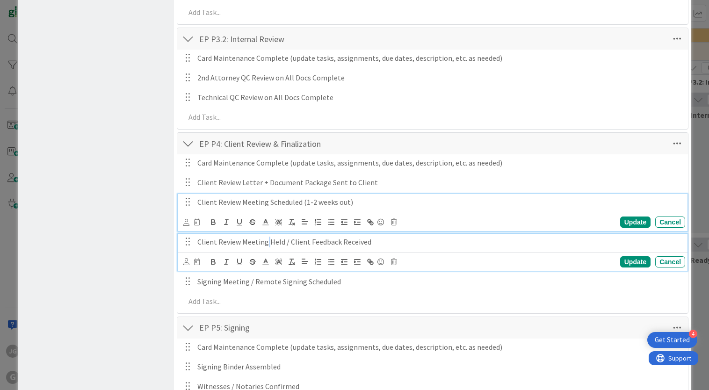
click at [267, 237] on p "Client Review Meeting Held / Client Feedback Received" at bounding box center [439, 242] width 484 height 11
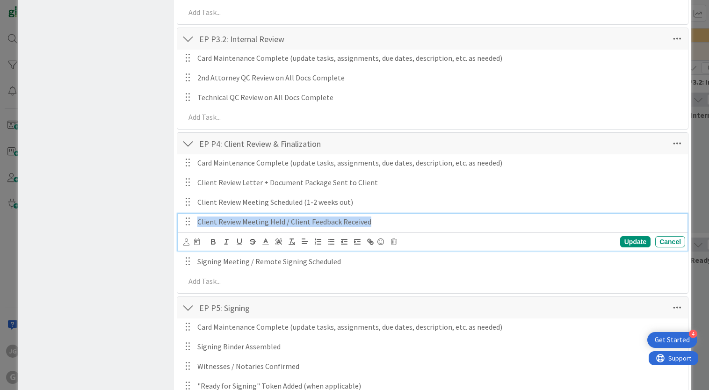
click at [267, 220] on p "Client Review Meeting Held / Client Feedback Received" at bounding box center [439, 222] width 484 height 11
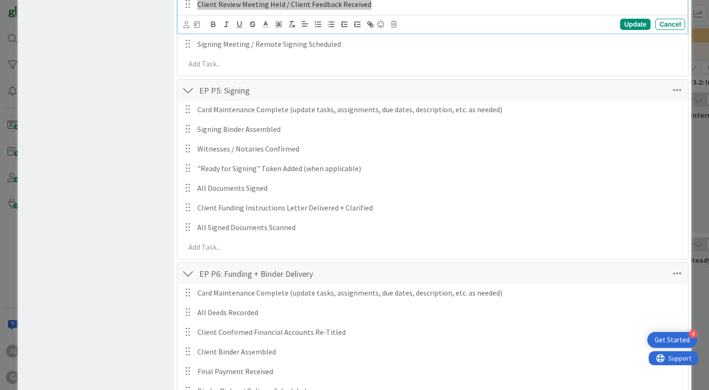
scroll to position [1036, 0]
